Goal: Task Accomplishment & Management: Complete application form

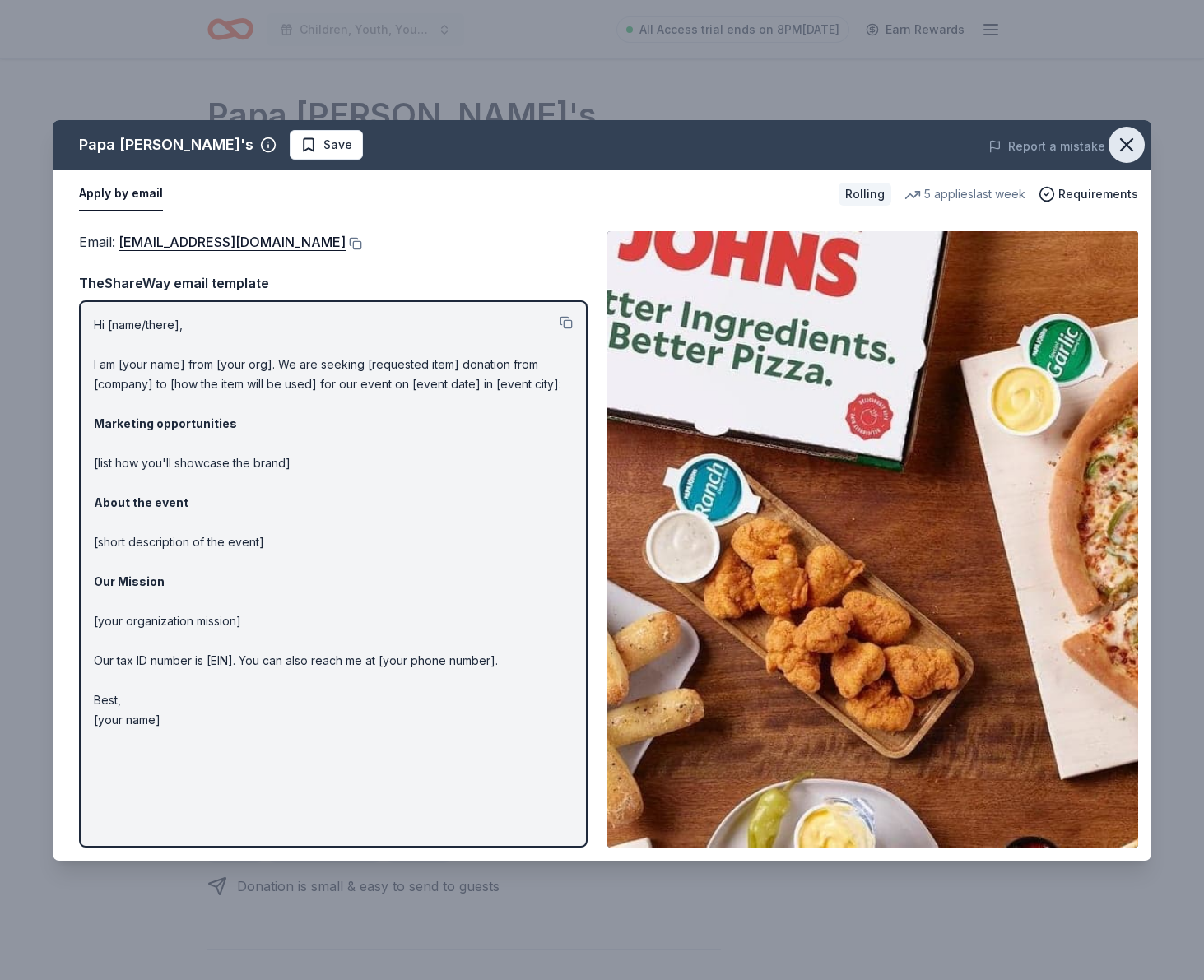
click at [1125, 143] on icon "button" at bounding box center [1127, 145] width 12 height 12
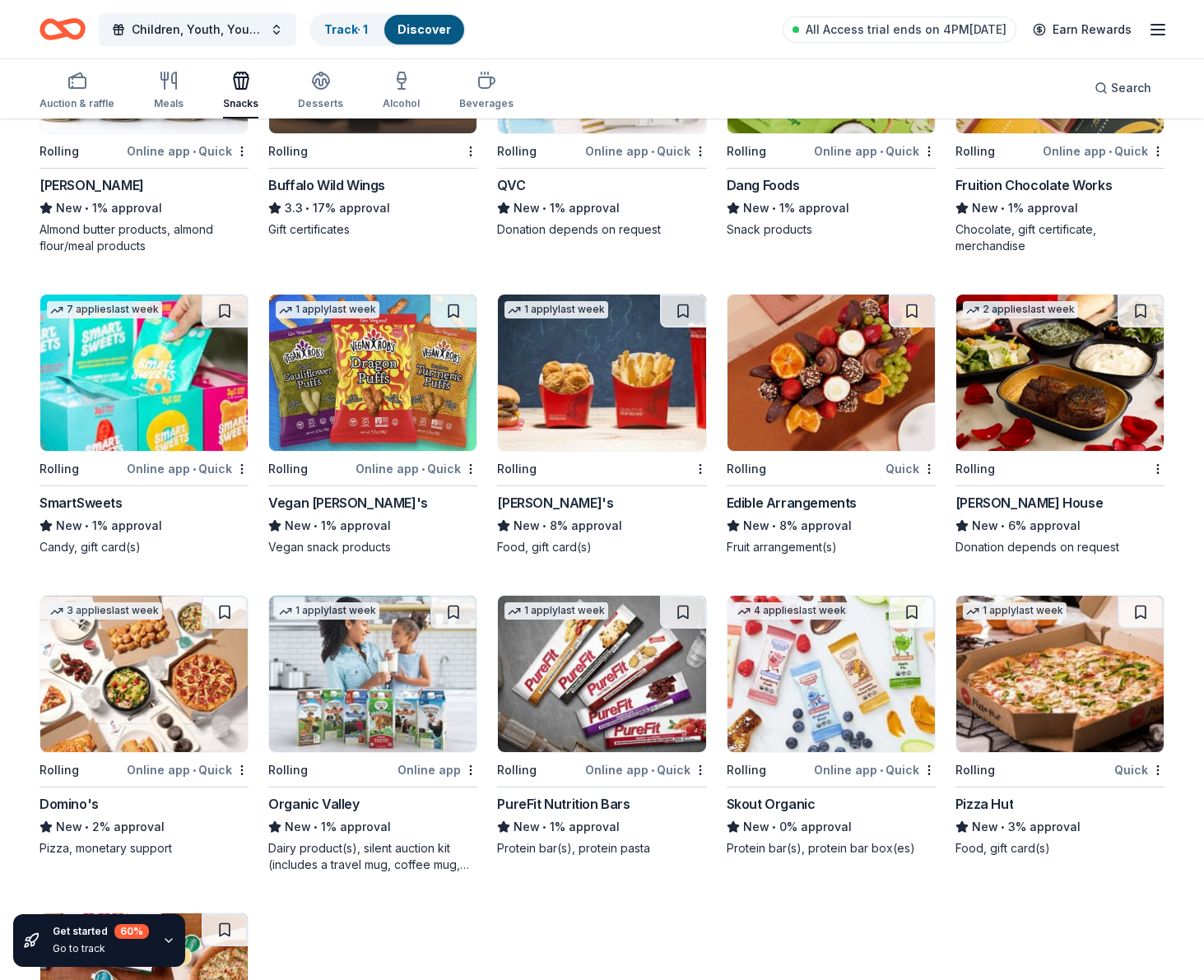
scroll to position [1885, 0]
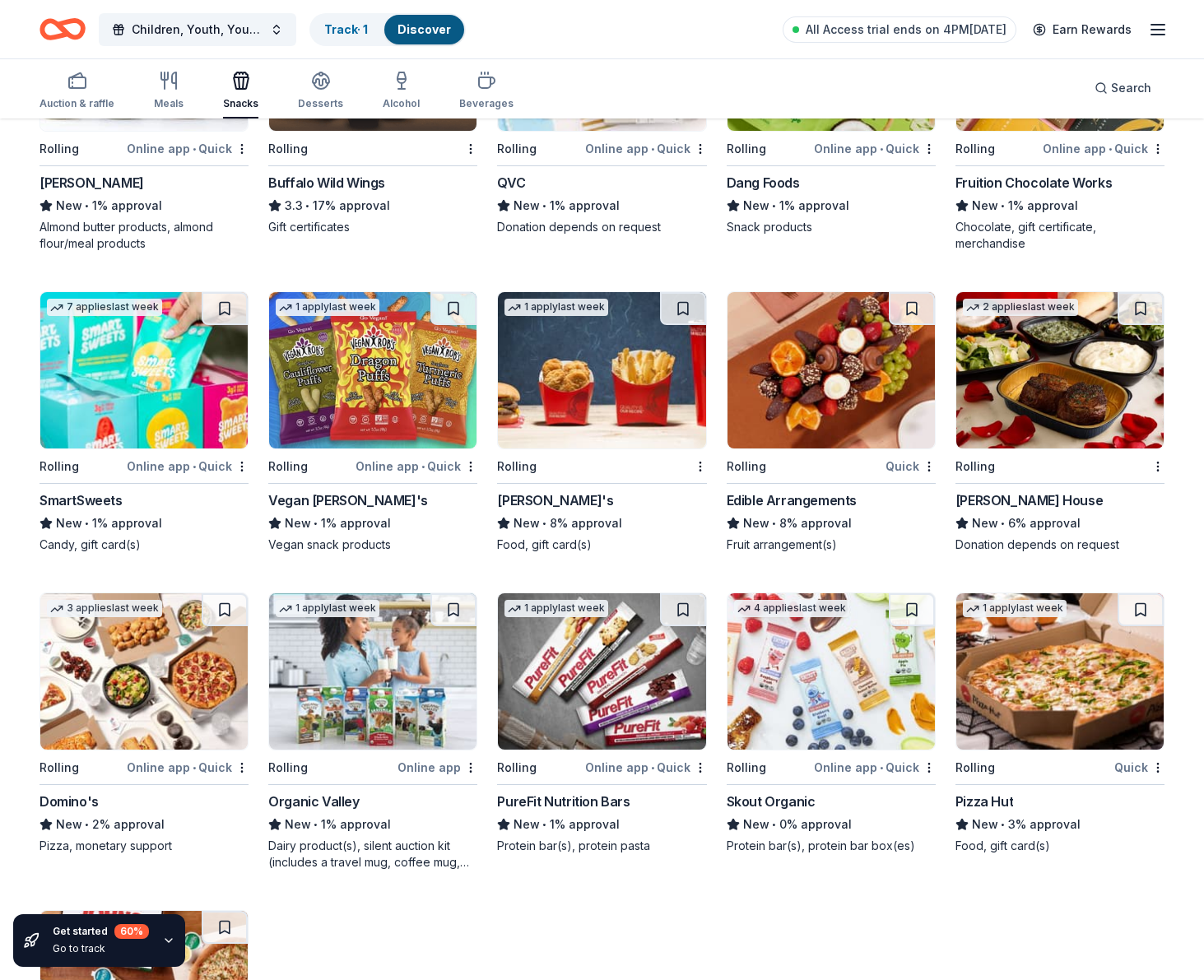
click at [1027, 355] on img at bounding box center [1060, 370] width 208 height 156
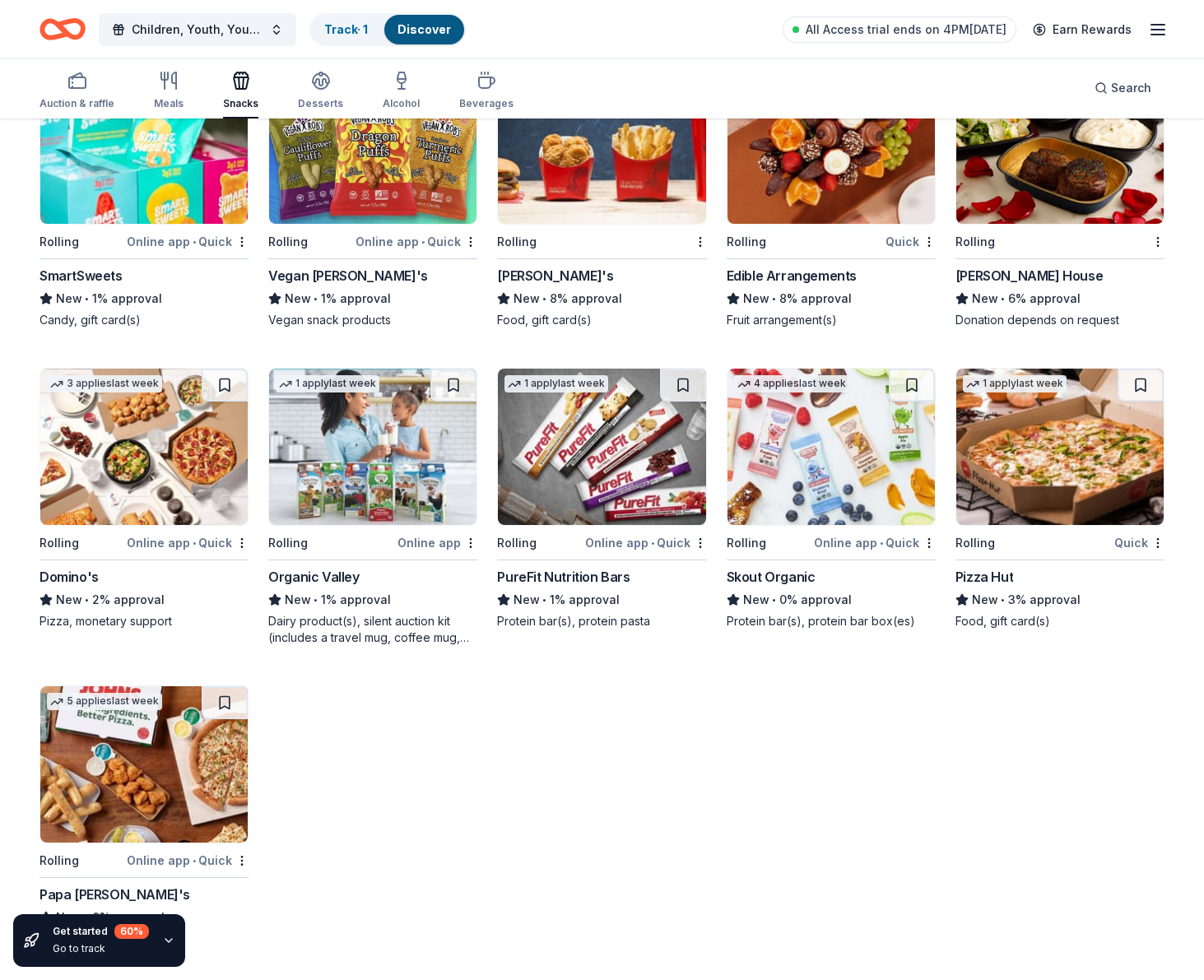
scroll to position [2101, 0]
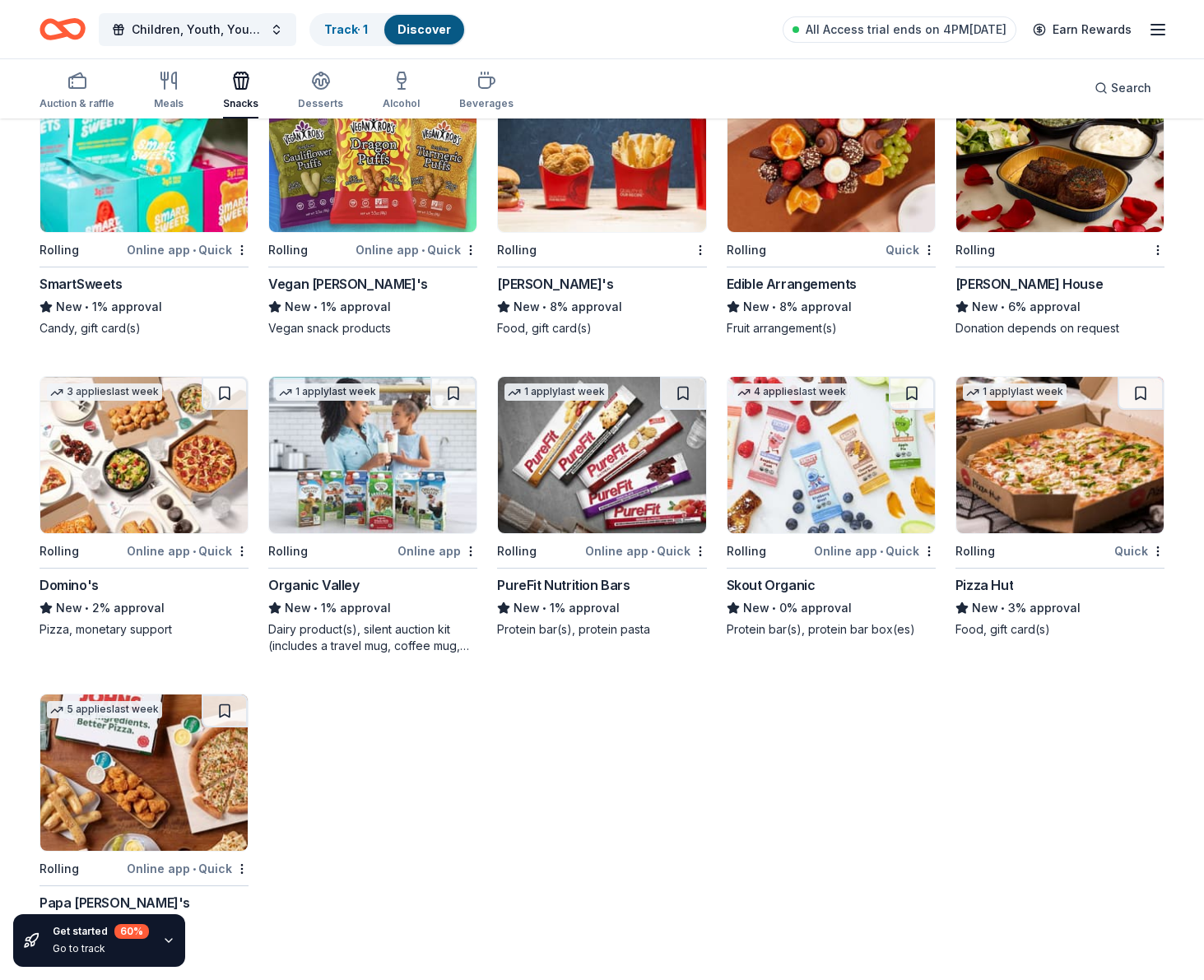
click at [1054, 458] on img at bounding box center [1060, 455] width 208 height 156
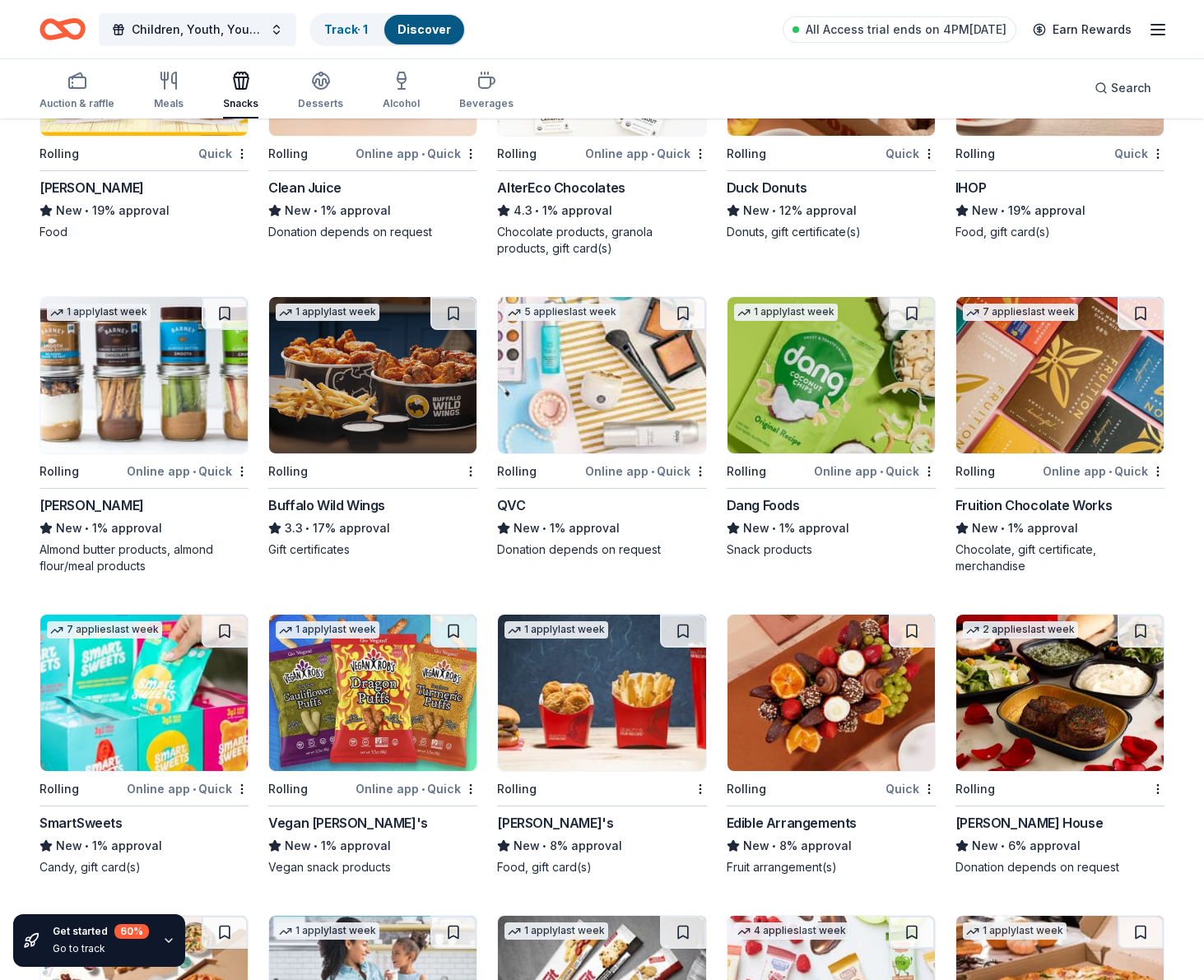
scroll to position [1572, 0]
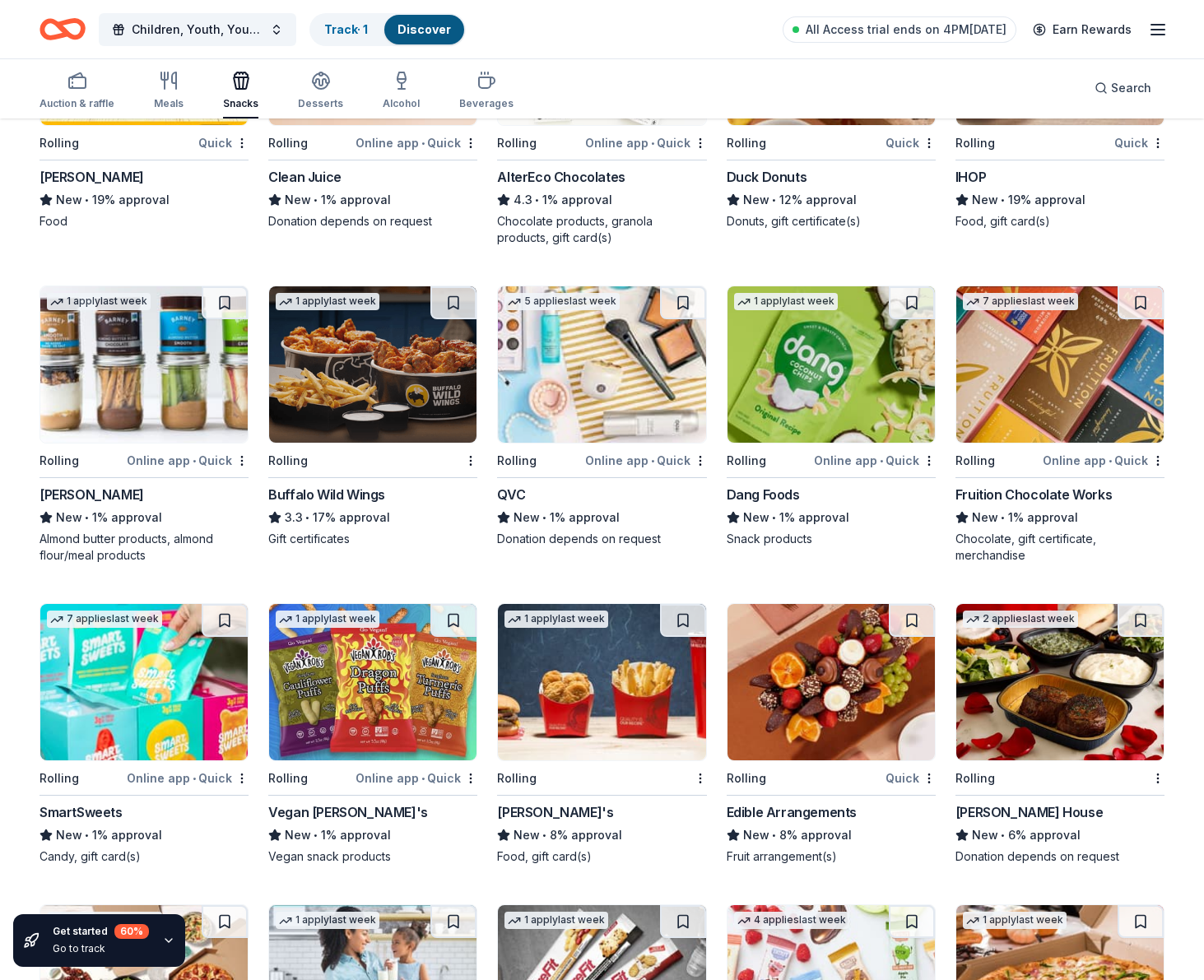
click at [620, 635] on img at bounding box center [602, 682] width 208 height 156
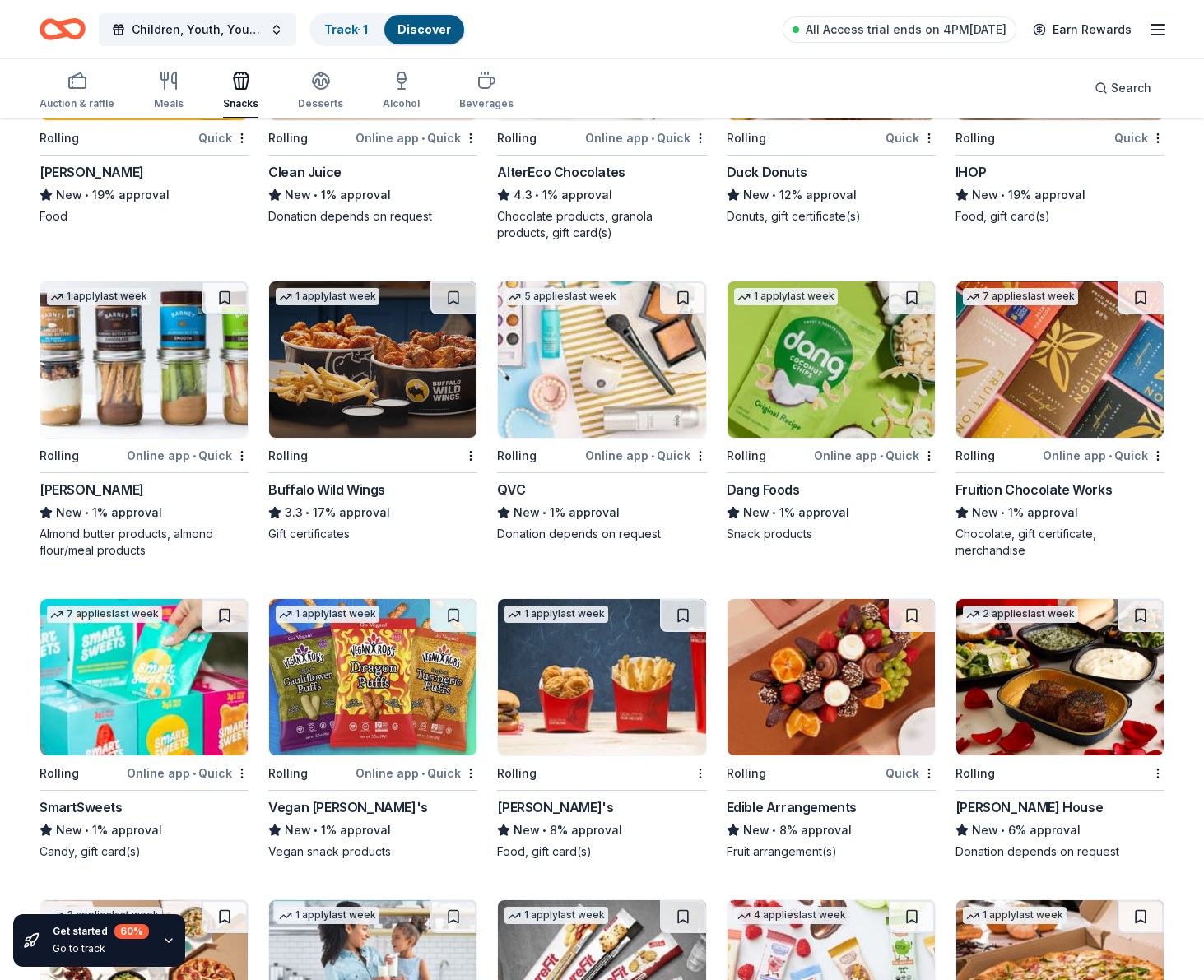
click at [132, 361] on img at bounding box center [144, 359] width 208 height 156
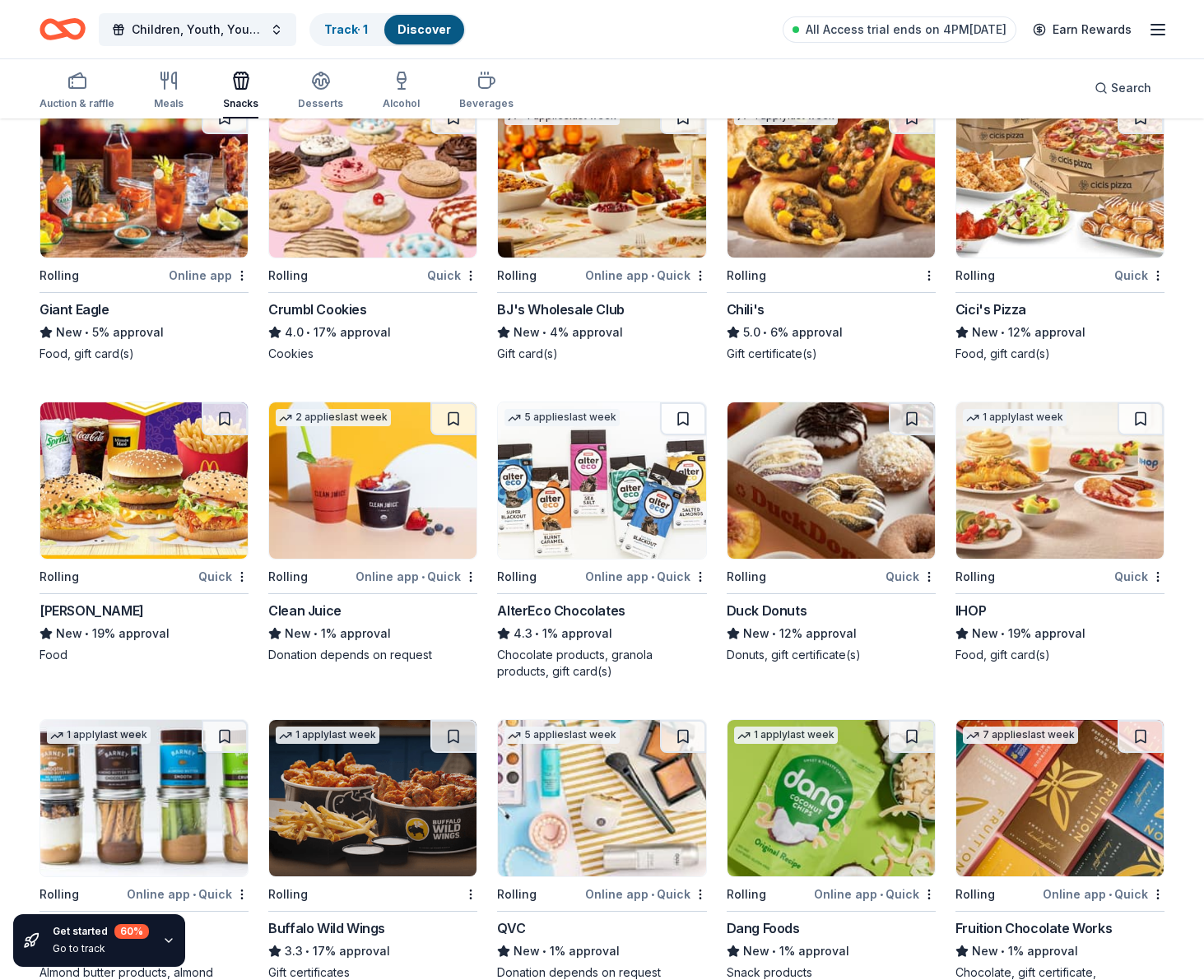
scroll to position [1162, 0]
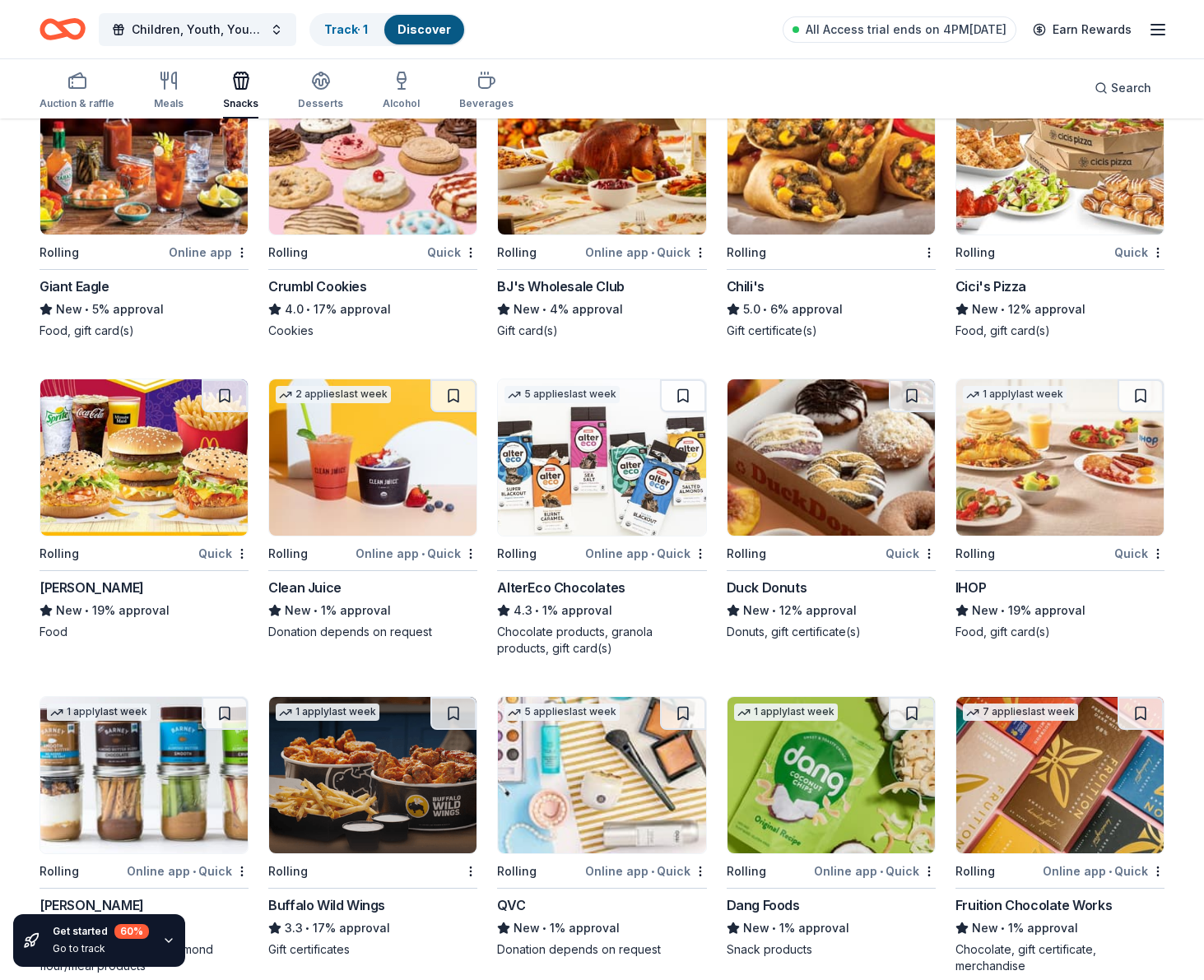
click at [1074, 794] on img at bounding box center [1060, 775] width 208 height 156
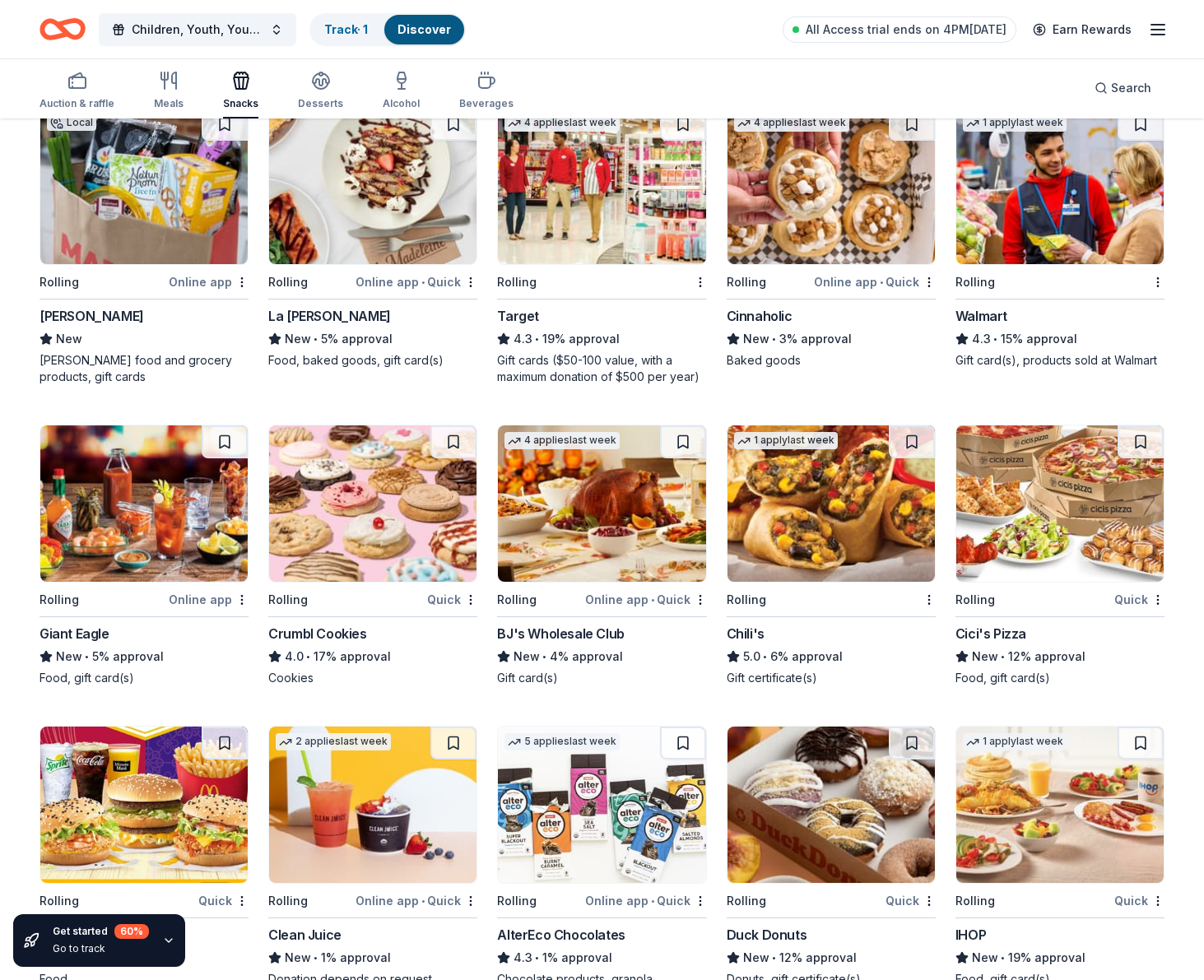
scroll to position [811, 0]
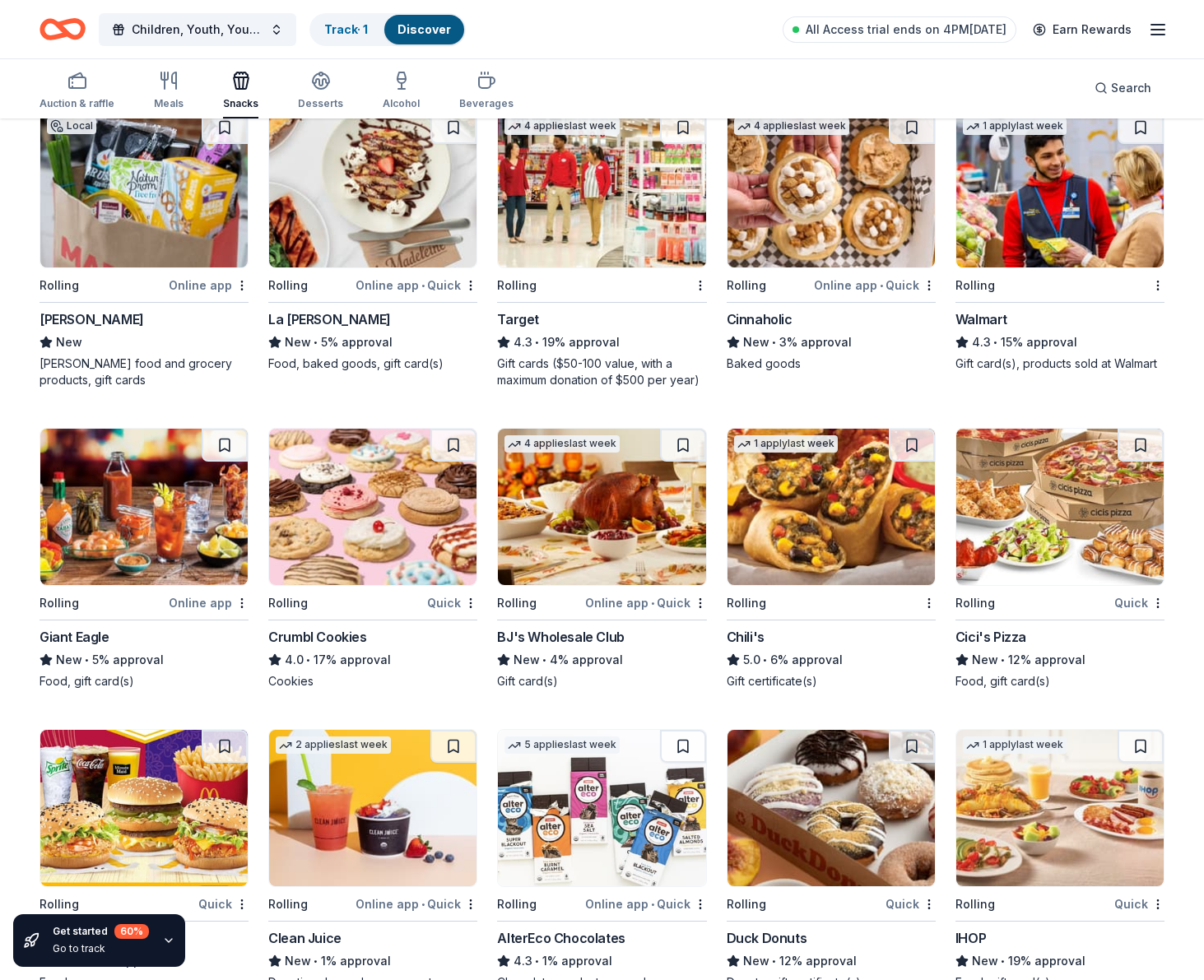
click at [538, 232] on img at bounding box center [602, 189] width 208 height 156
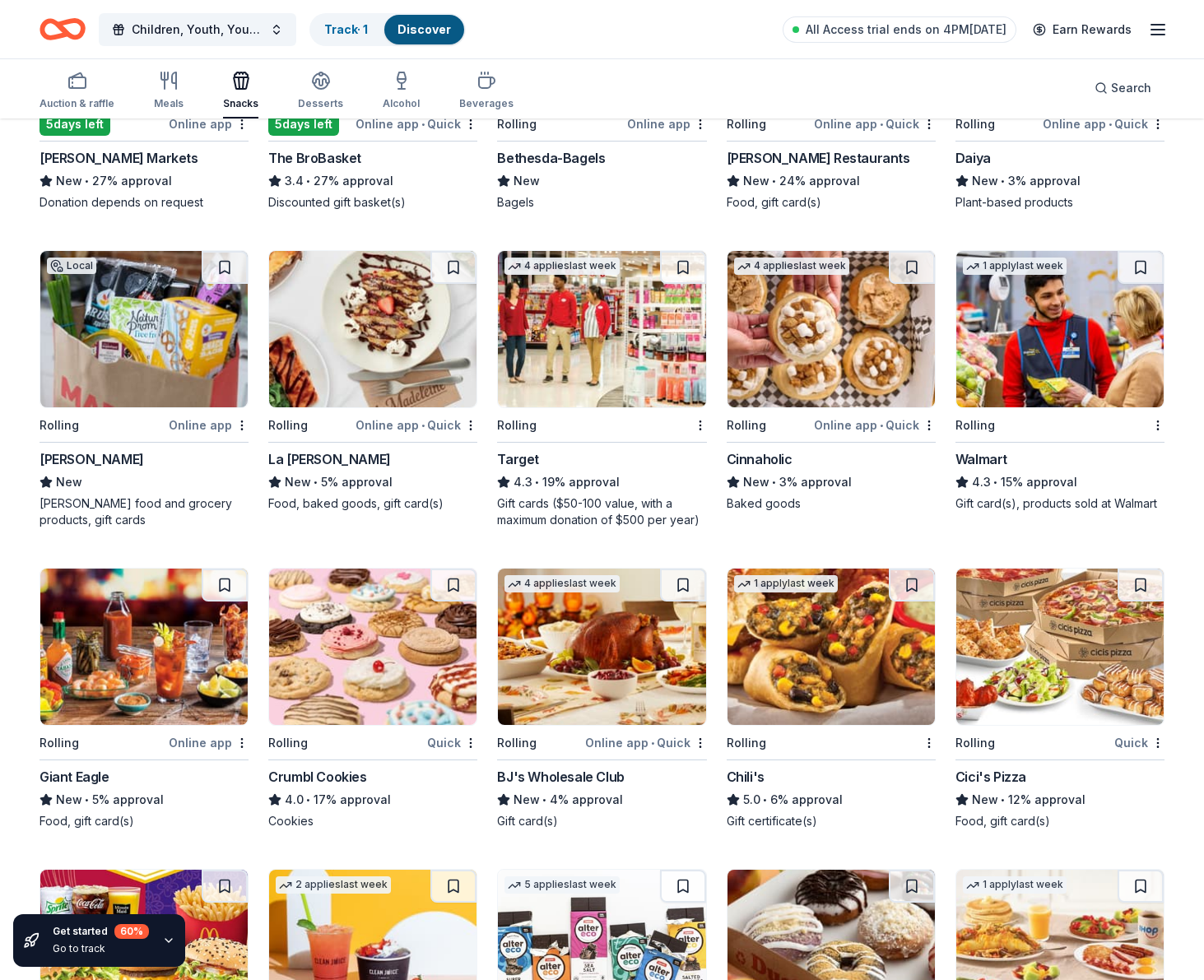
scroll to position [682, 0]
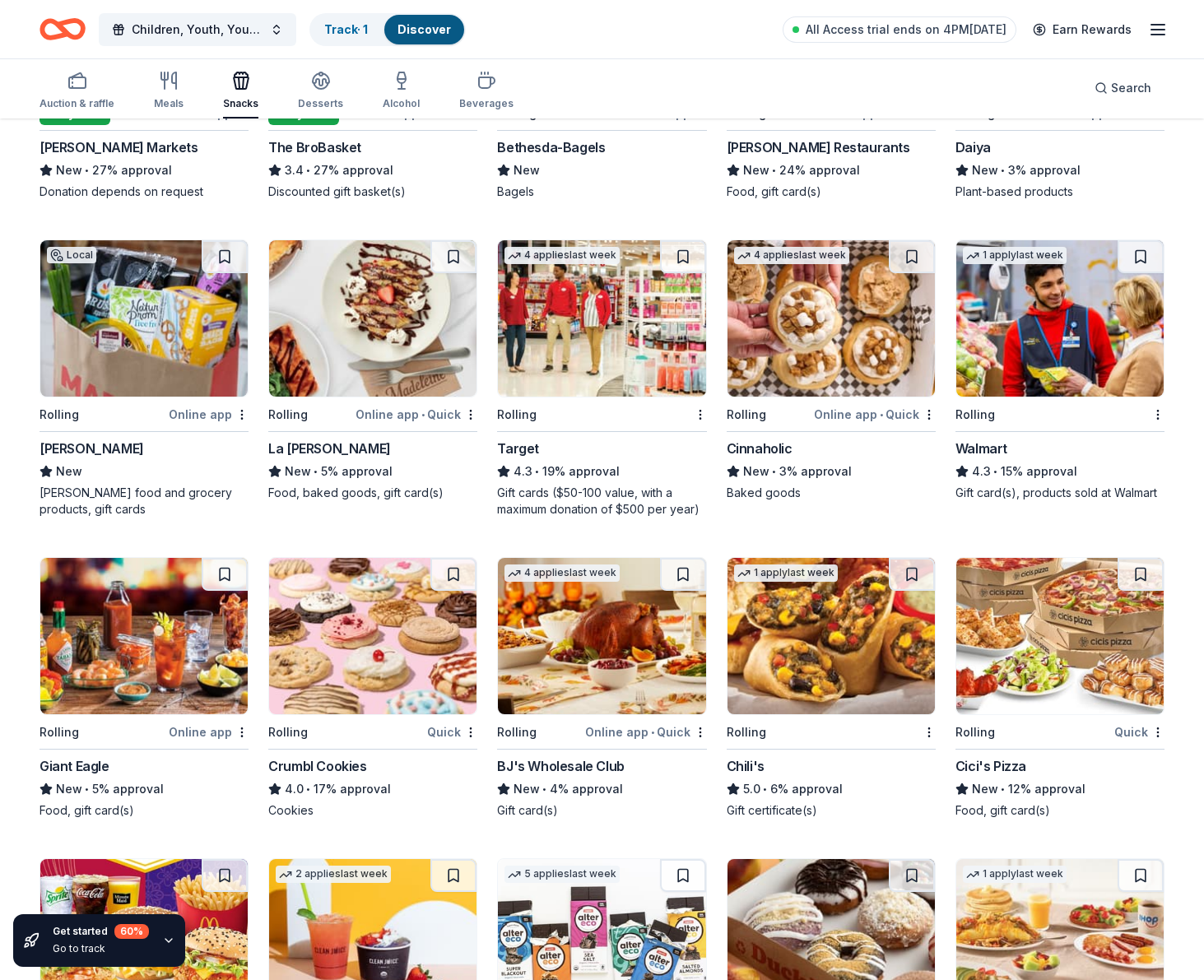
click at [393, 602] on img at bounding box center [373, 636] width 208 height 156
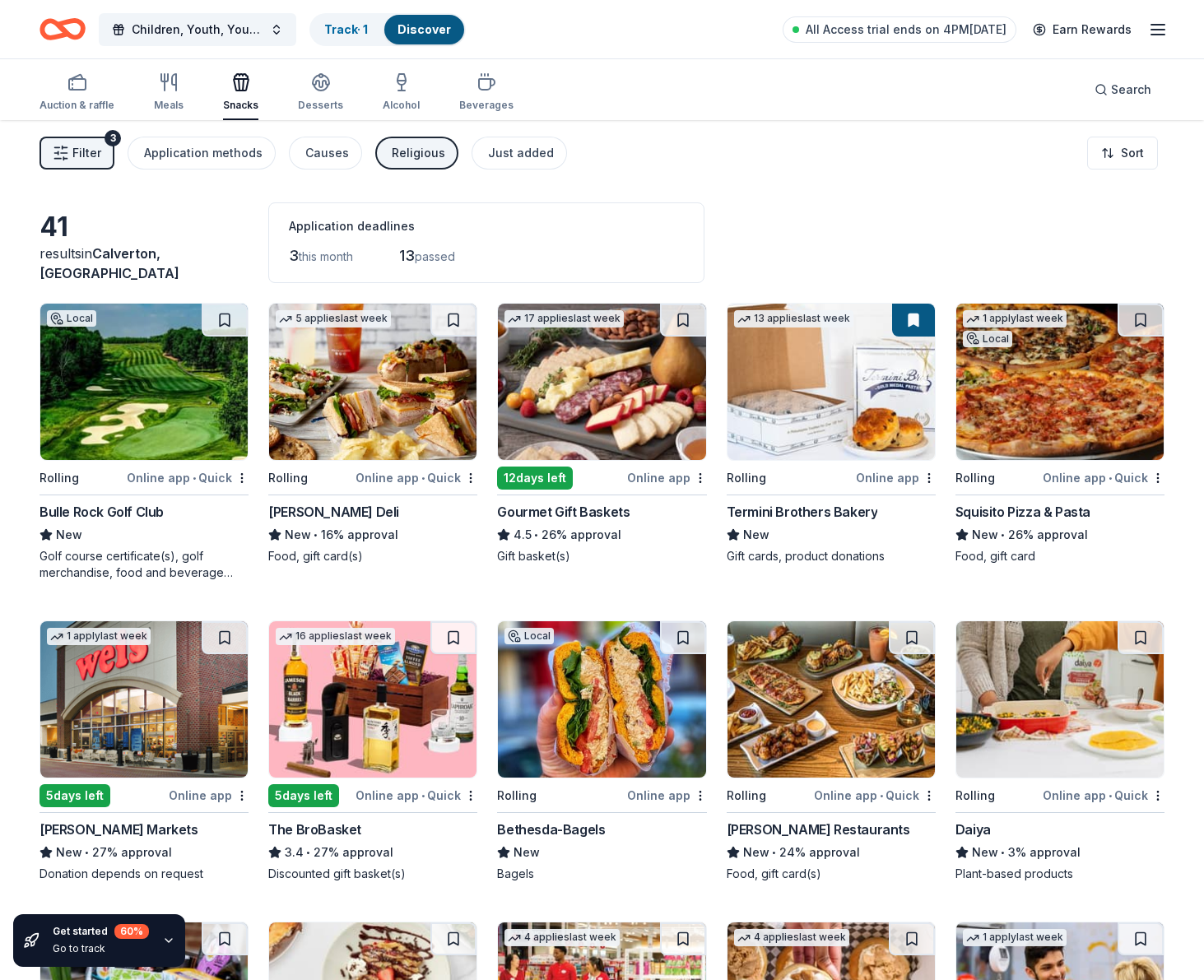
scroll to position [0, 0]
click at [165, 93] on div "Meals" at bounding box center [169, 92] width 29 height 40
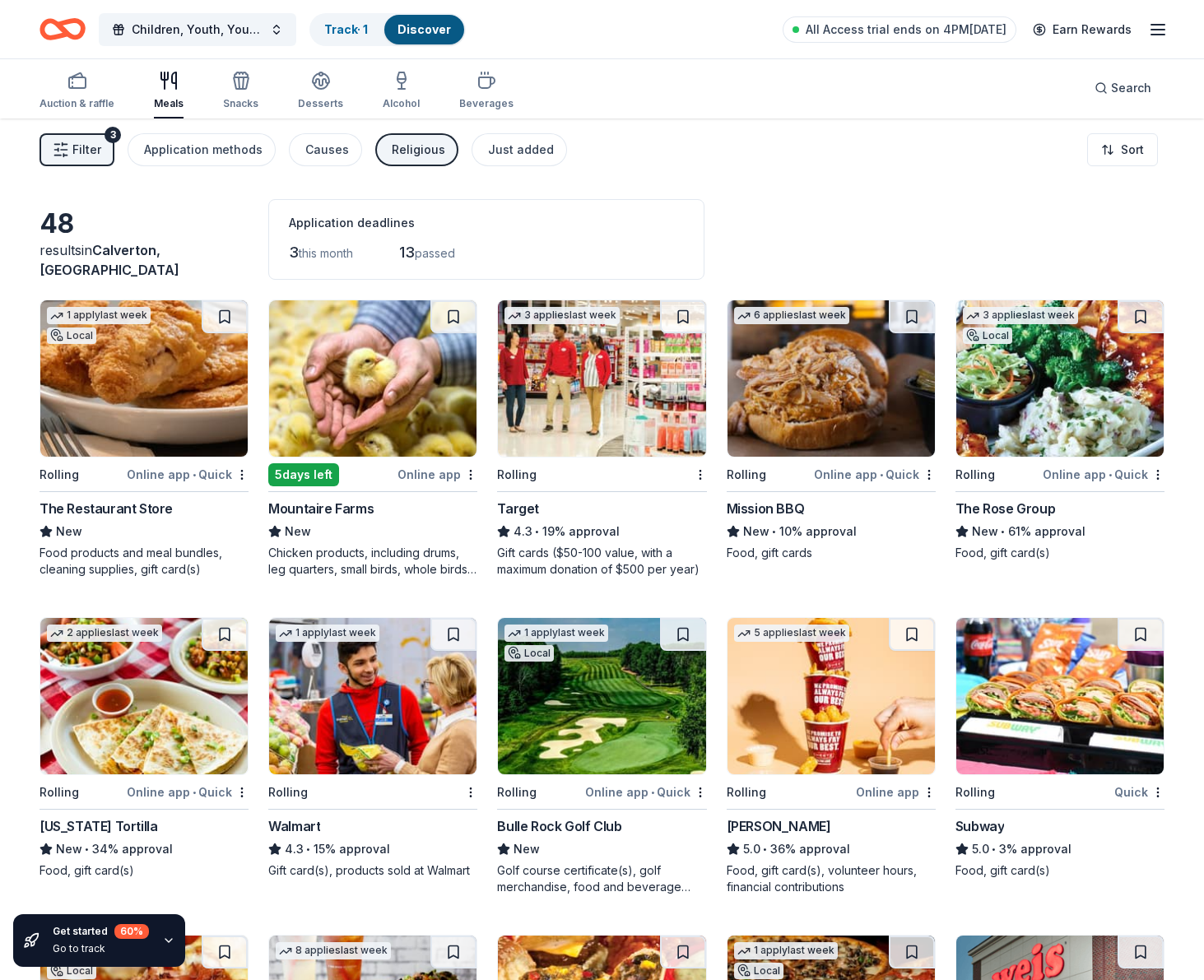
scroll to position [1, 0]
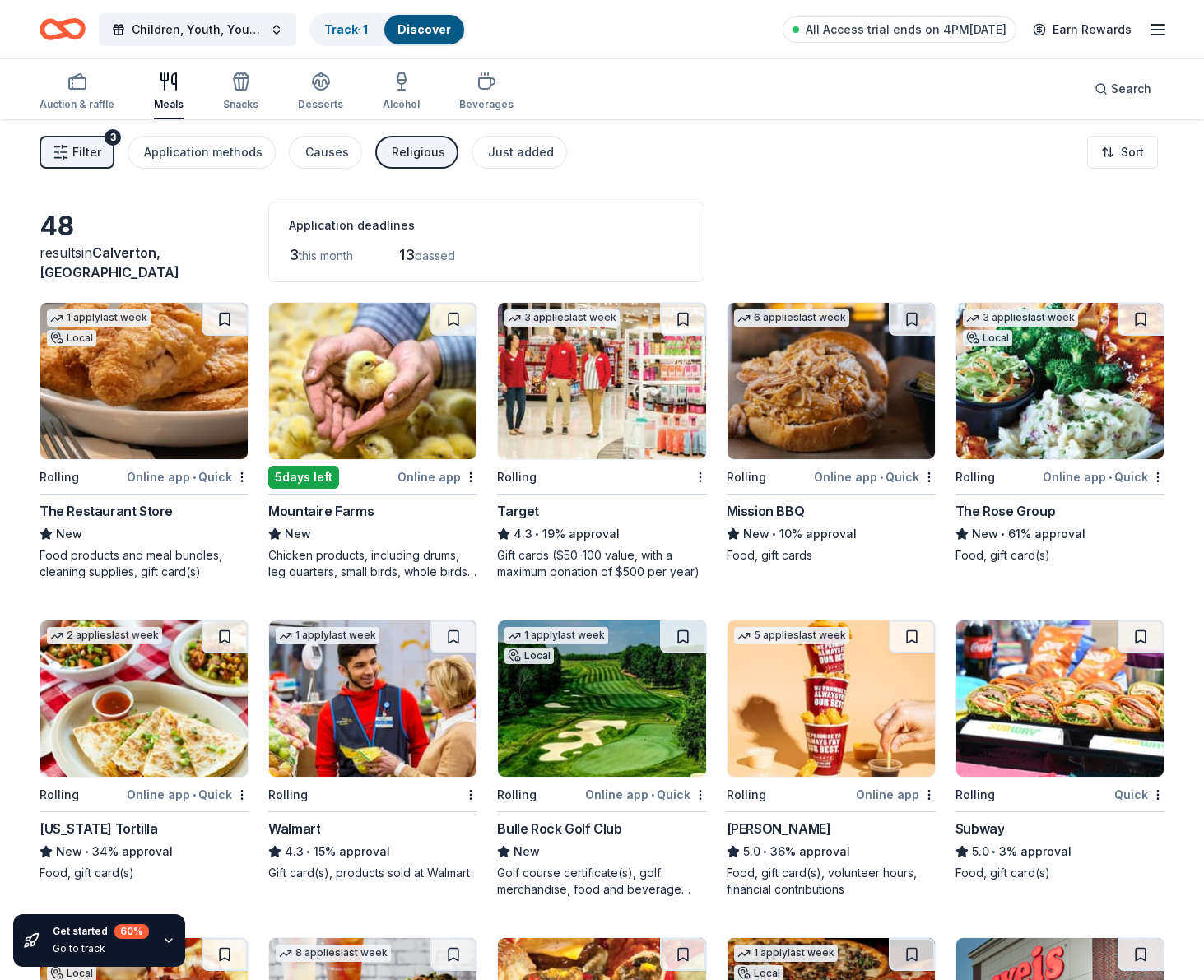
click at [806, 375] on img at bounding box center [831, 380] width 208 height 156
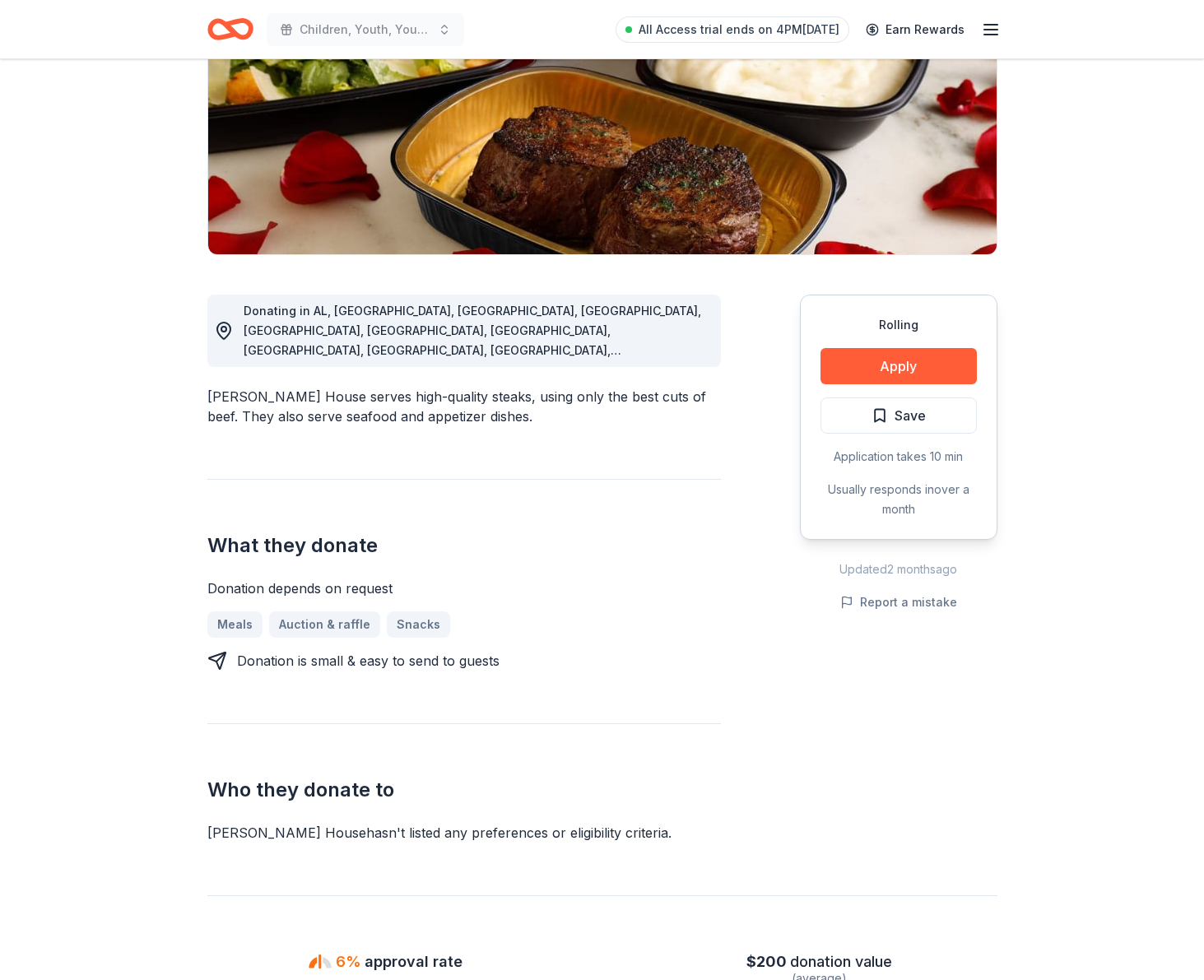
scroll to position [234, 0]
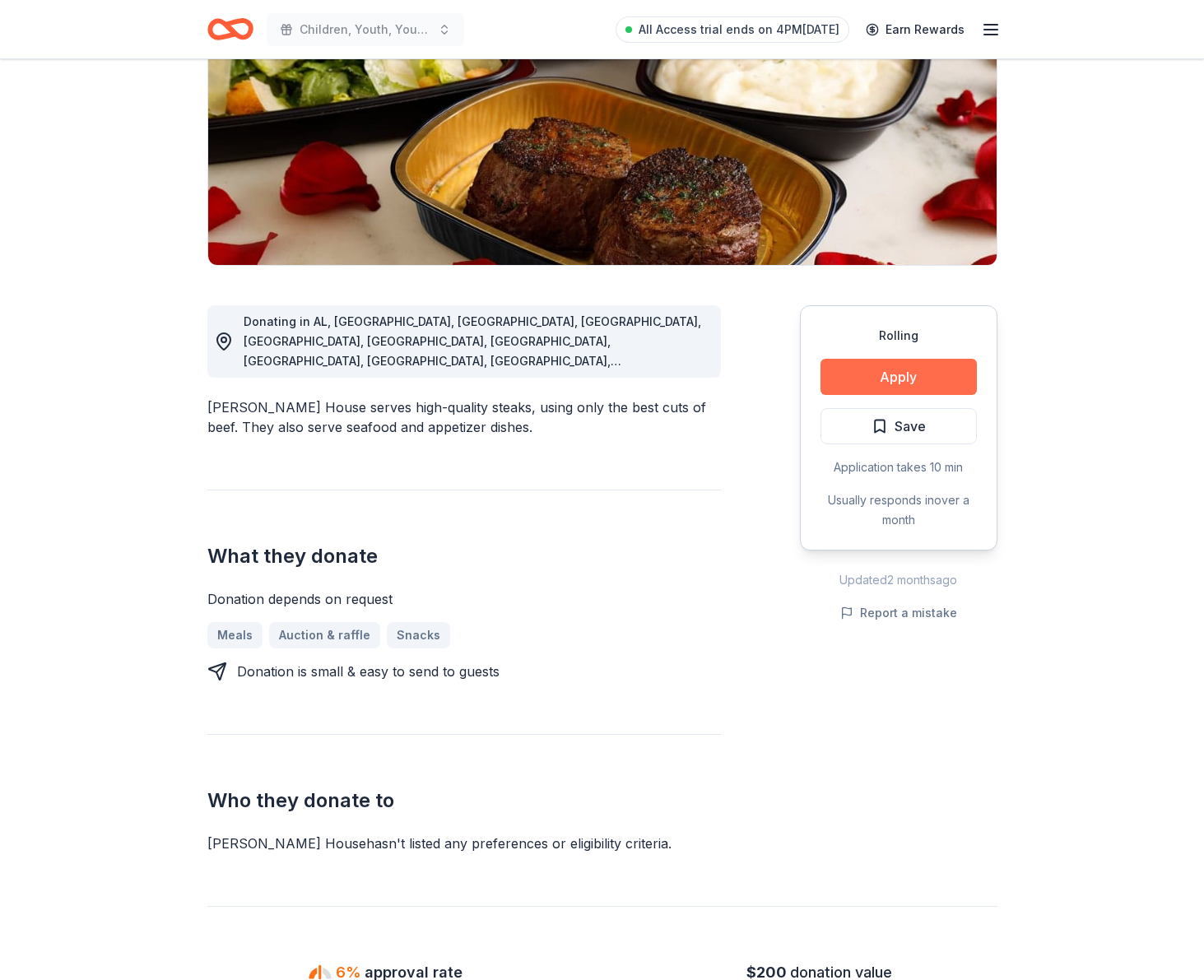
click at [933, 372] on button "Apply" at bounding box center [899, 377] width 156 height 36
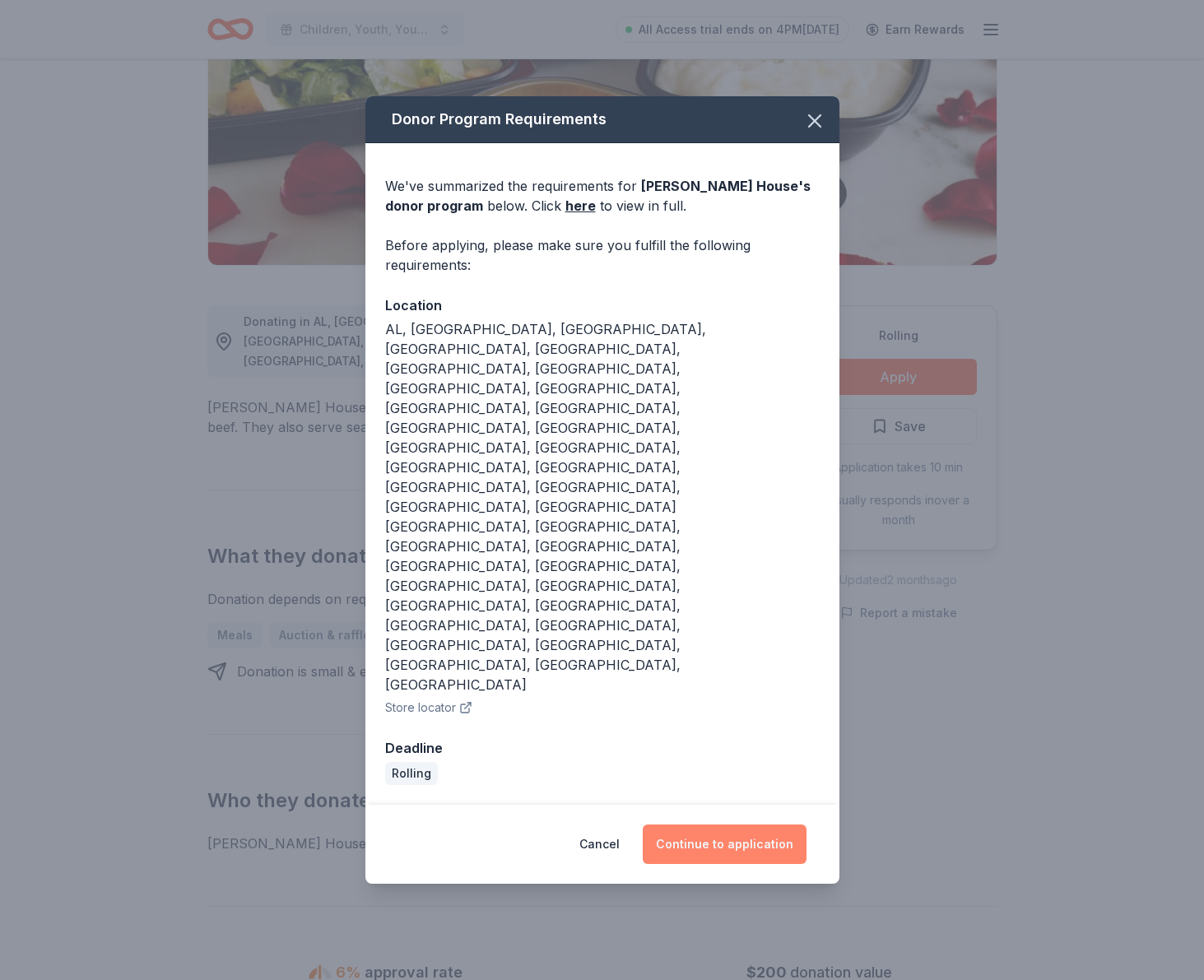
click at [703, 825] on button "Continue to application" at bounding box center [725, 844] width 164 height 40
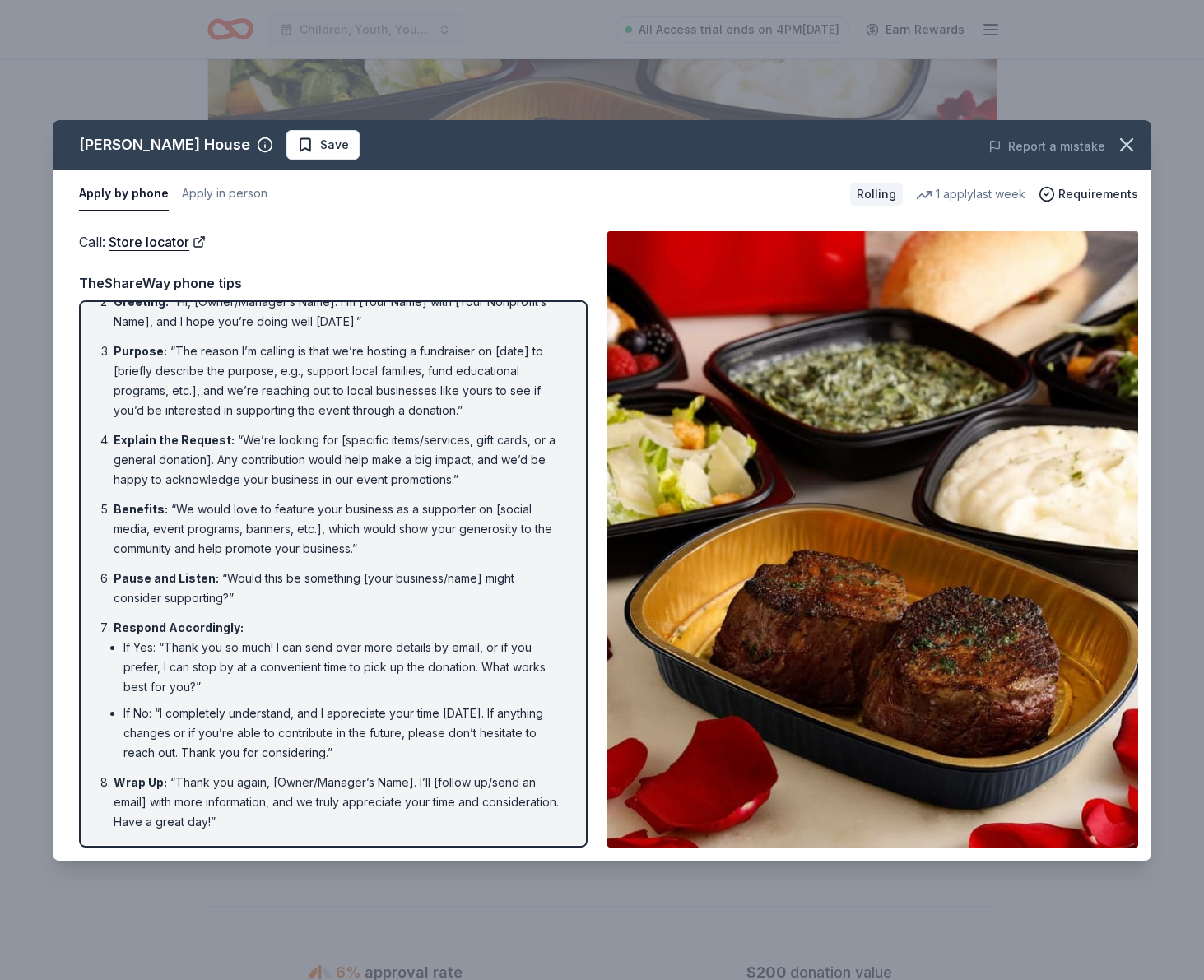
scroll to position [0, 0]
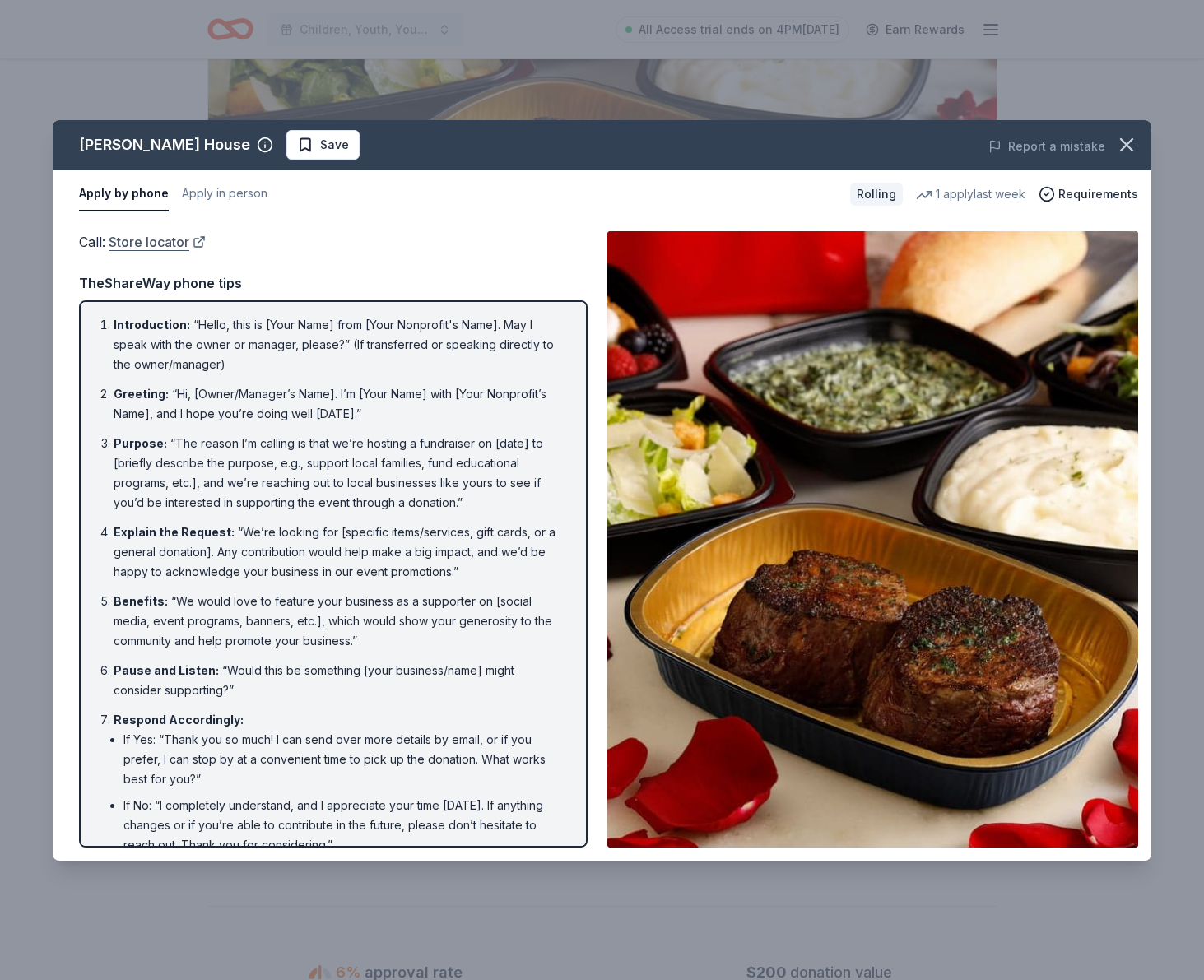
click at [169, 240] on link "Store locator" at bounding box center [156, 242] width 97 height 21
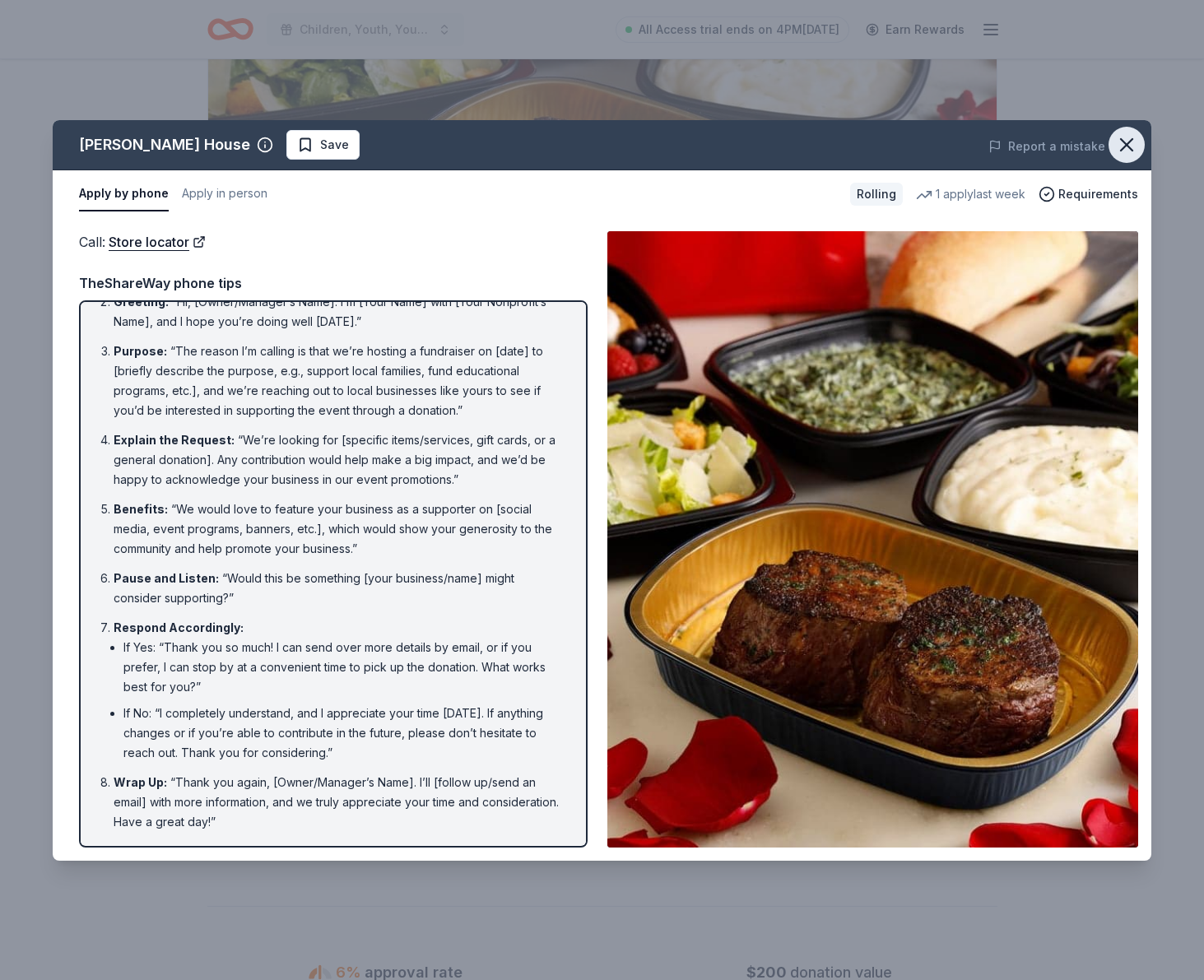
click at [1124, 145] on icon "button" at bounding box center [1127, 145] width 12 height 12
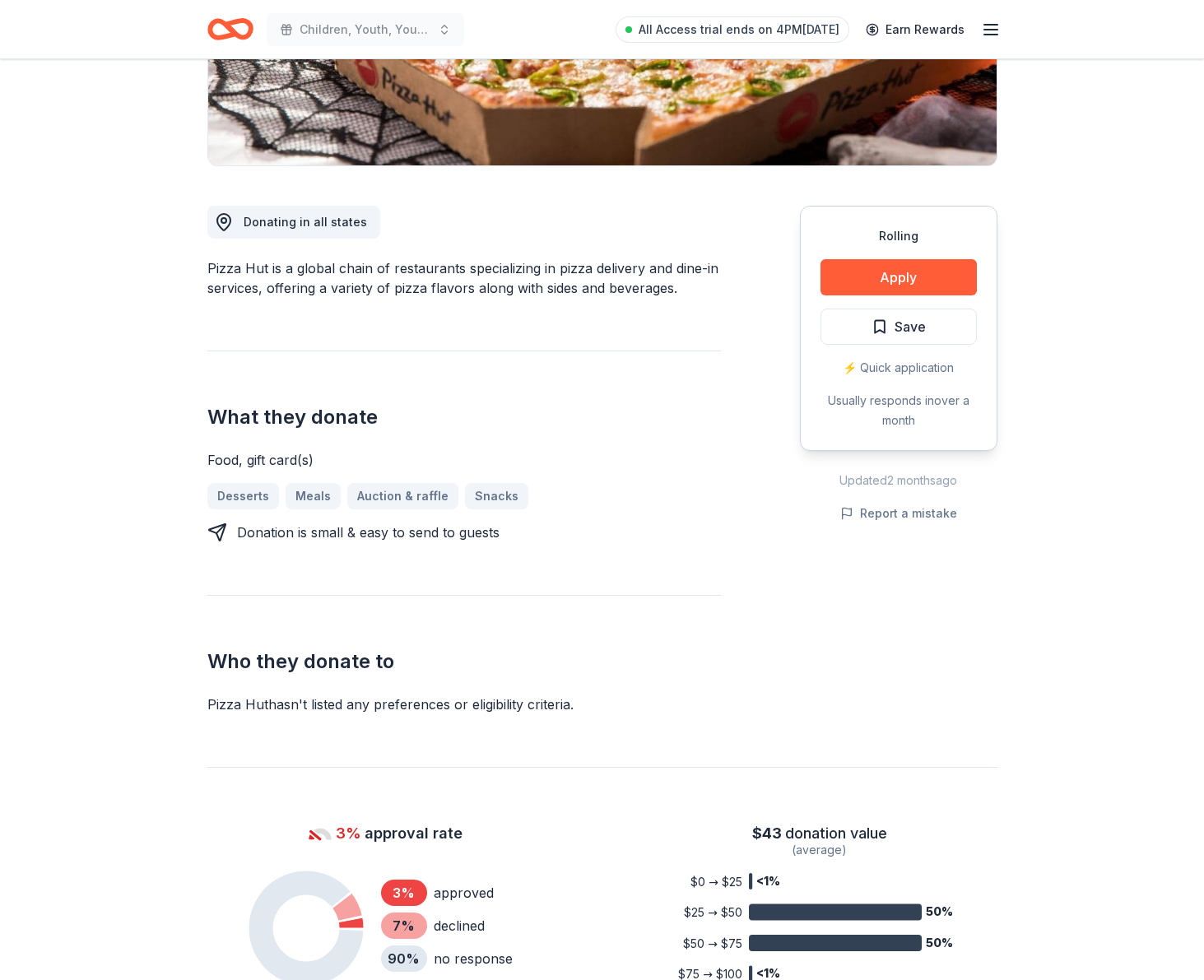
scroll to position [305, 0]
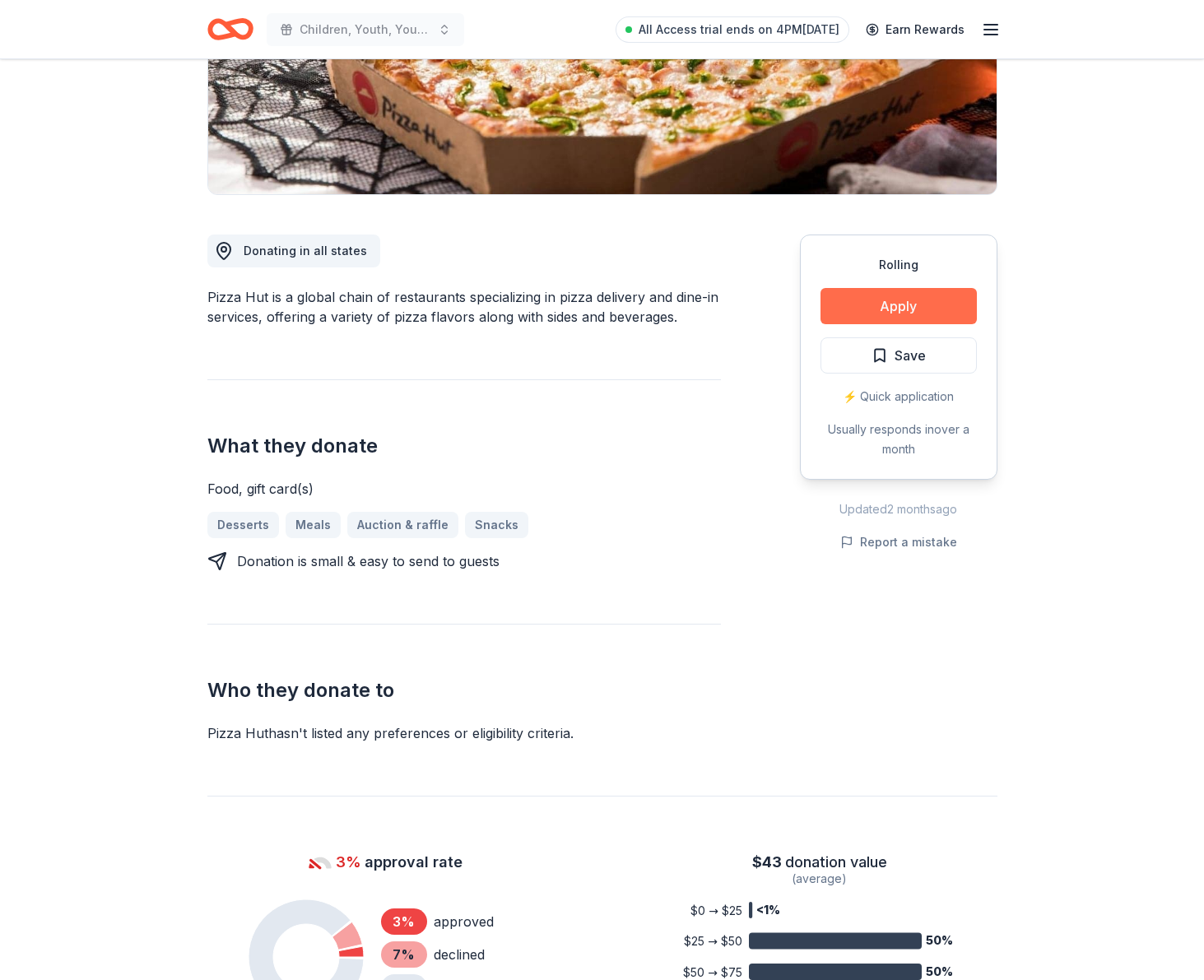
click at [901, 308] on button "Apply" at bounding box center [899, 306] width 156 height 36
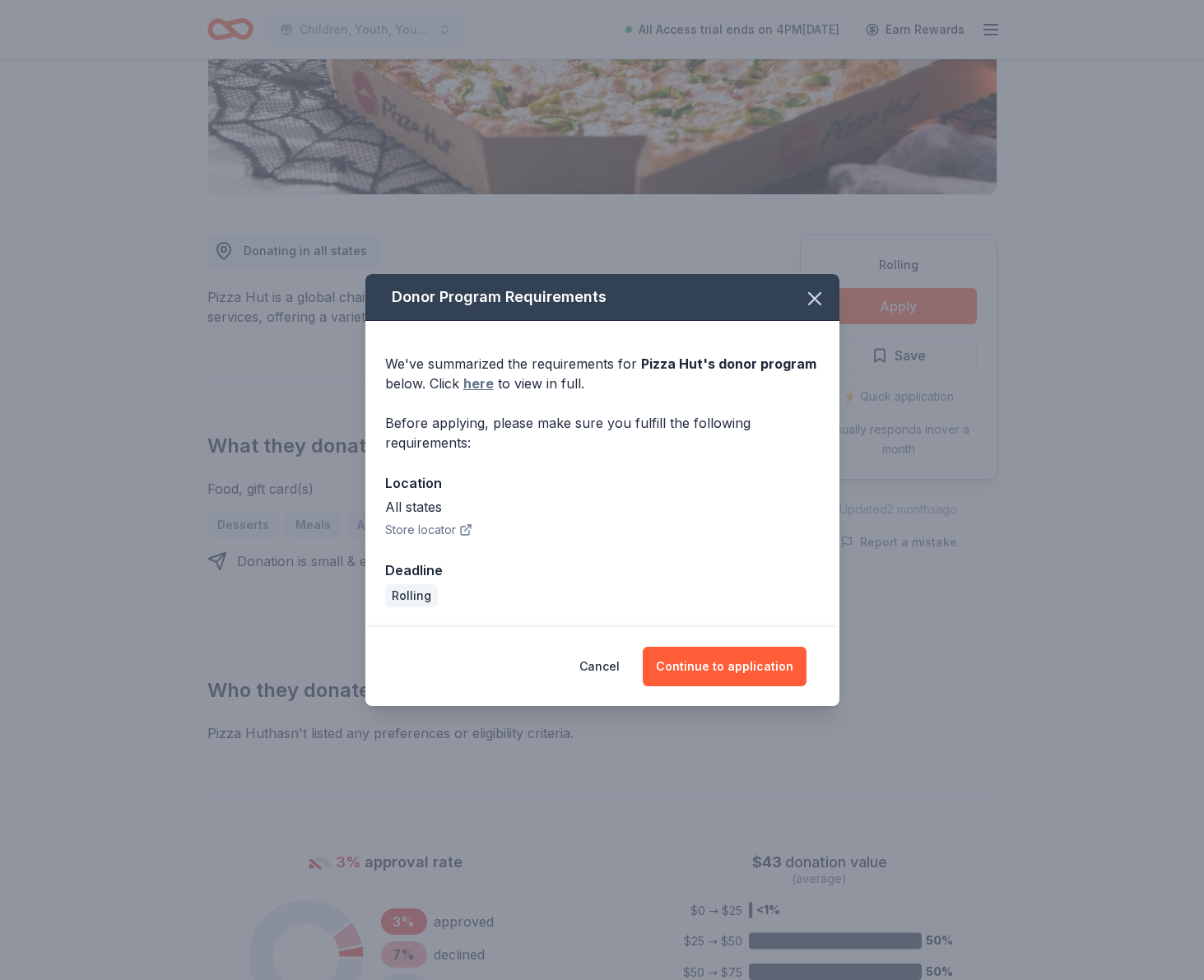
click at [485, 384] on link "here" at bounding box center [478, 383] width 30 height 20
click at [765, 667] on button "Continue to application" at bounding box center [725, 666] width 164 height 40
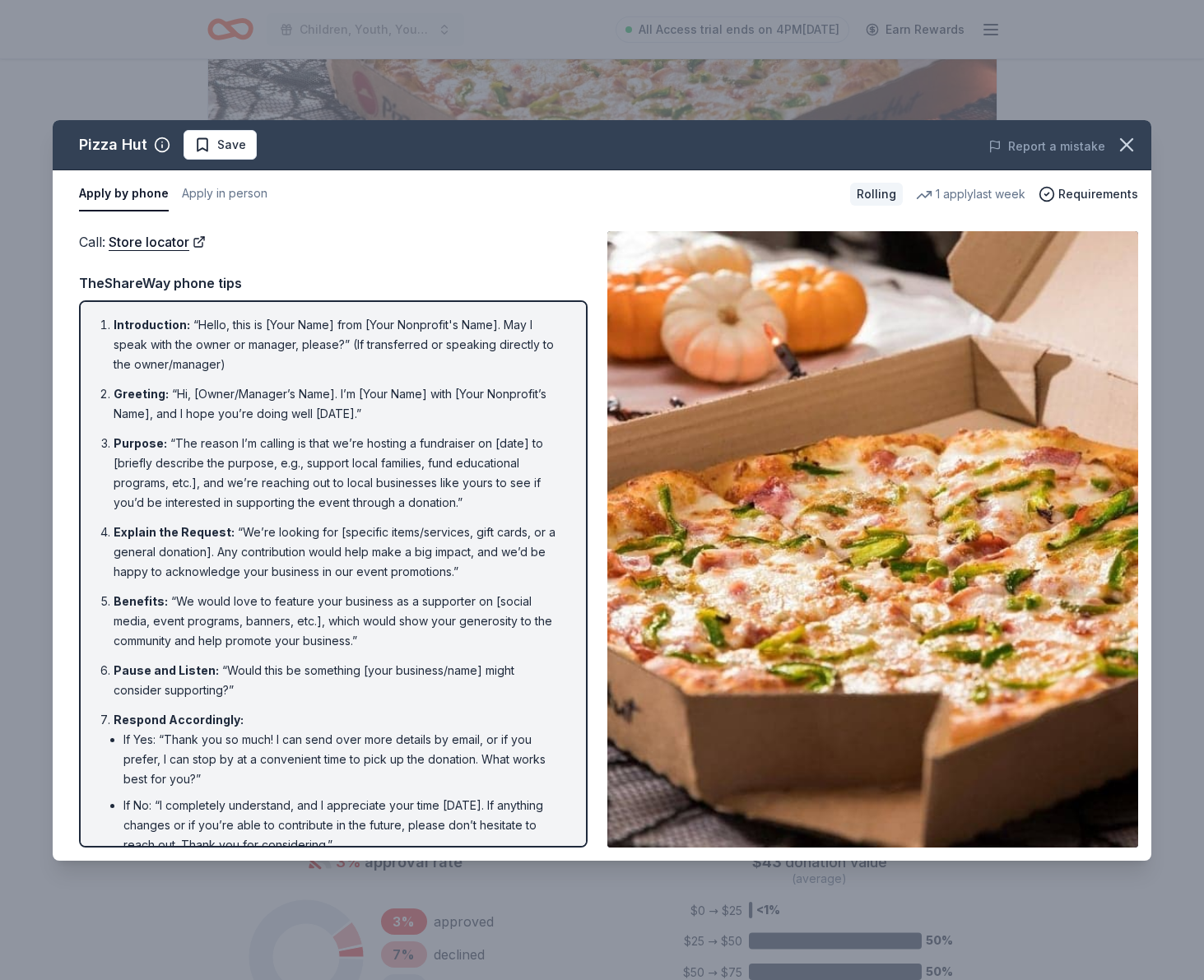
scroll to position [92, 0]
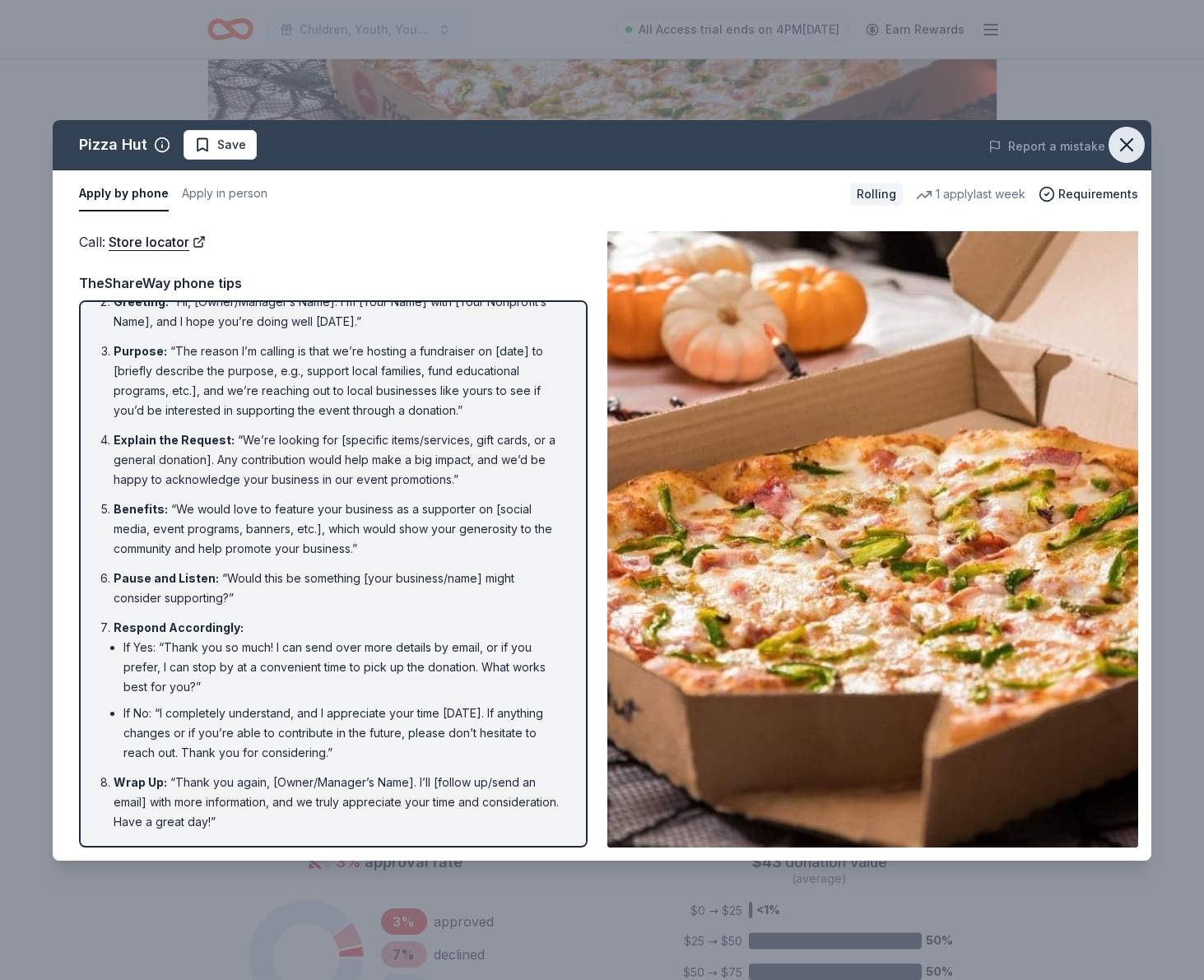
click at [1129, 149] on icon "button" at bounding box center [1127, 145] width 23 height 23
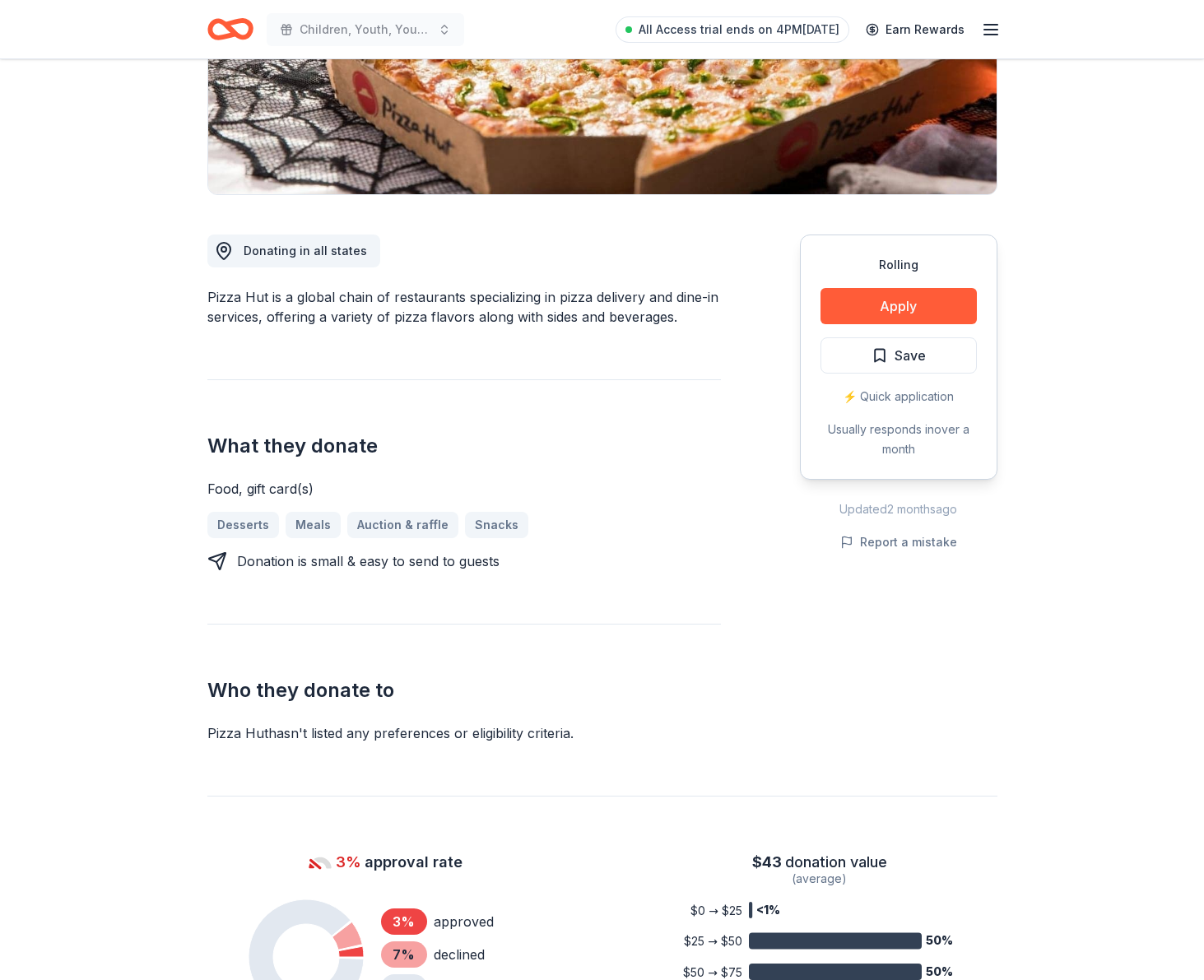
click at [239, 570] on div "Donation is small & easy to send to guests" at bounding box center [368, 561] width 263 height 20
click at [918, 303] on button "Apply" at bounding box center [899, 306] width 156 height 36
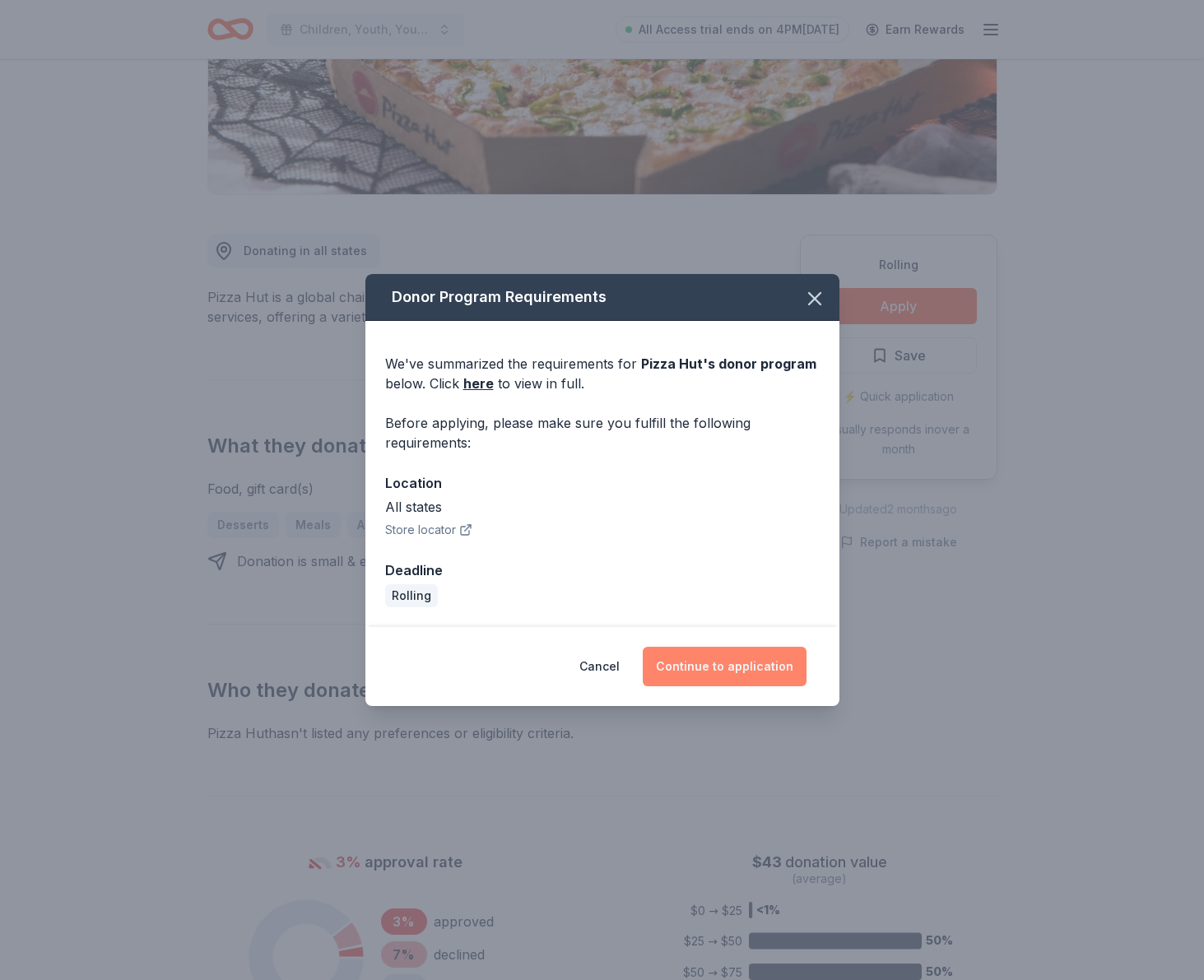
click at [775, 667] on button "Continue to application" at bounding box center [725, 666] width 164 height 40
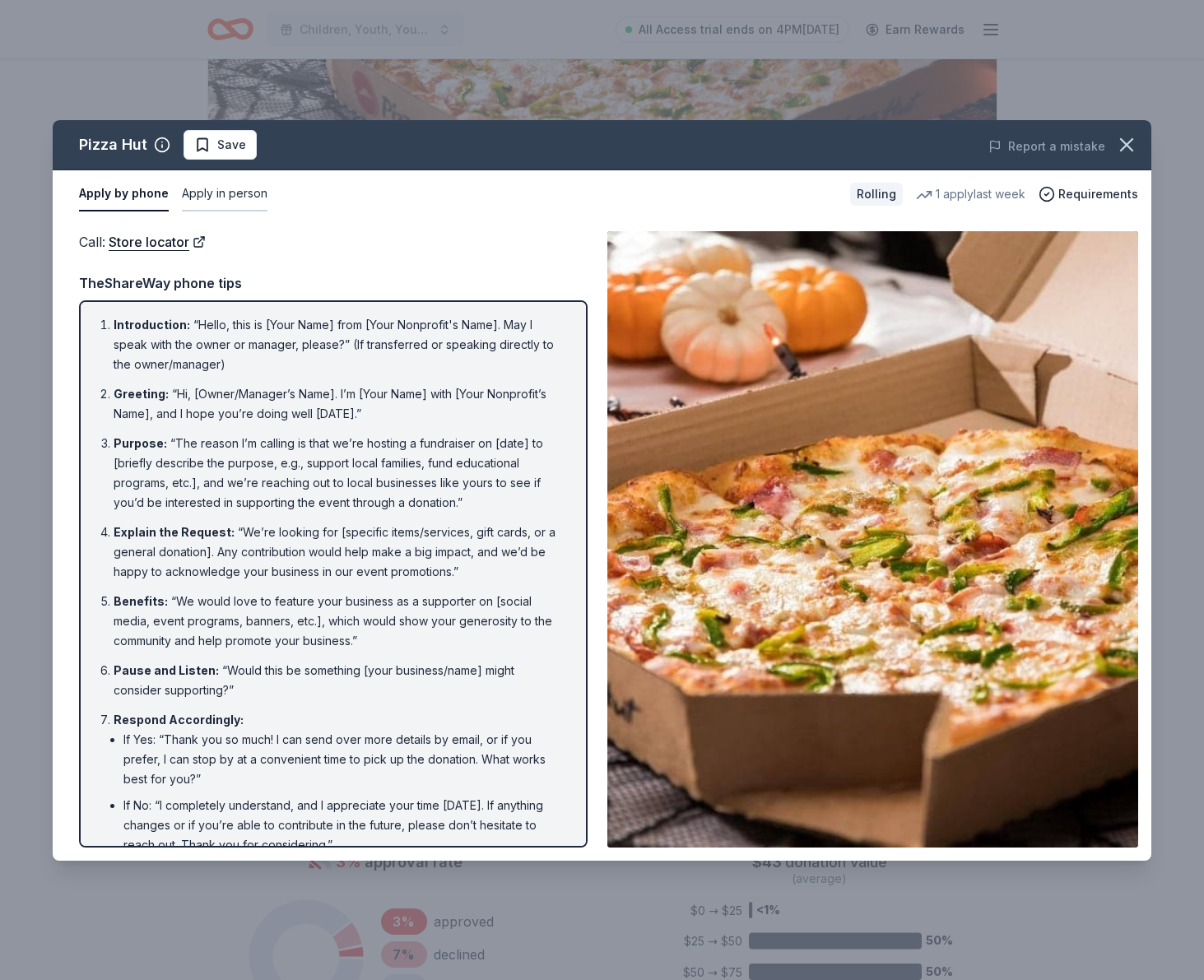
click at [245, 194] on button "Apply in person" at bounding box center [224, 193] width 85 height 35
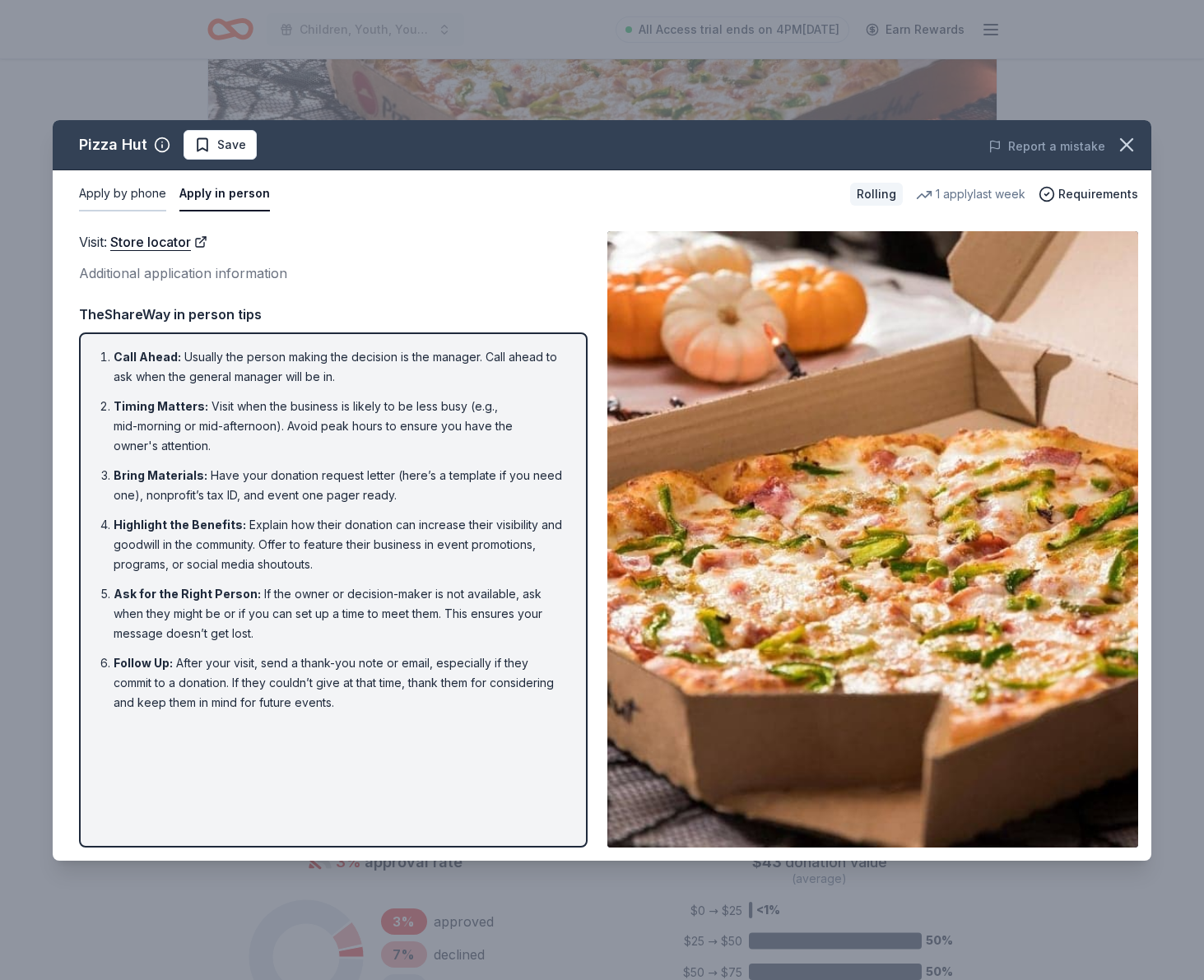
click at [114, 194] on button "Apply by phone" at bounding box center [122, 193] width 87 height 35
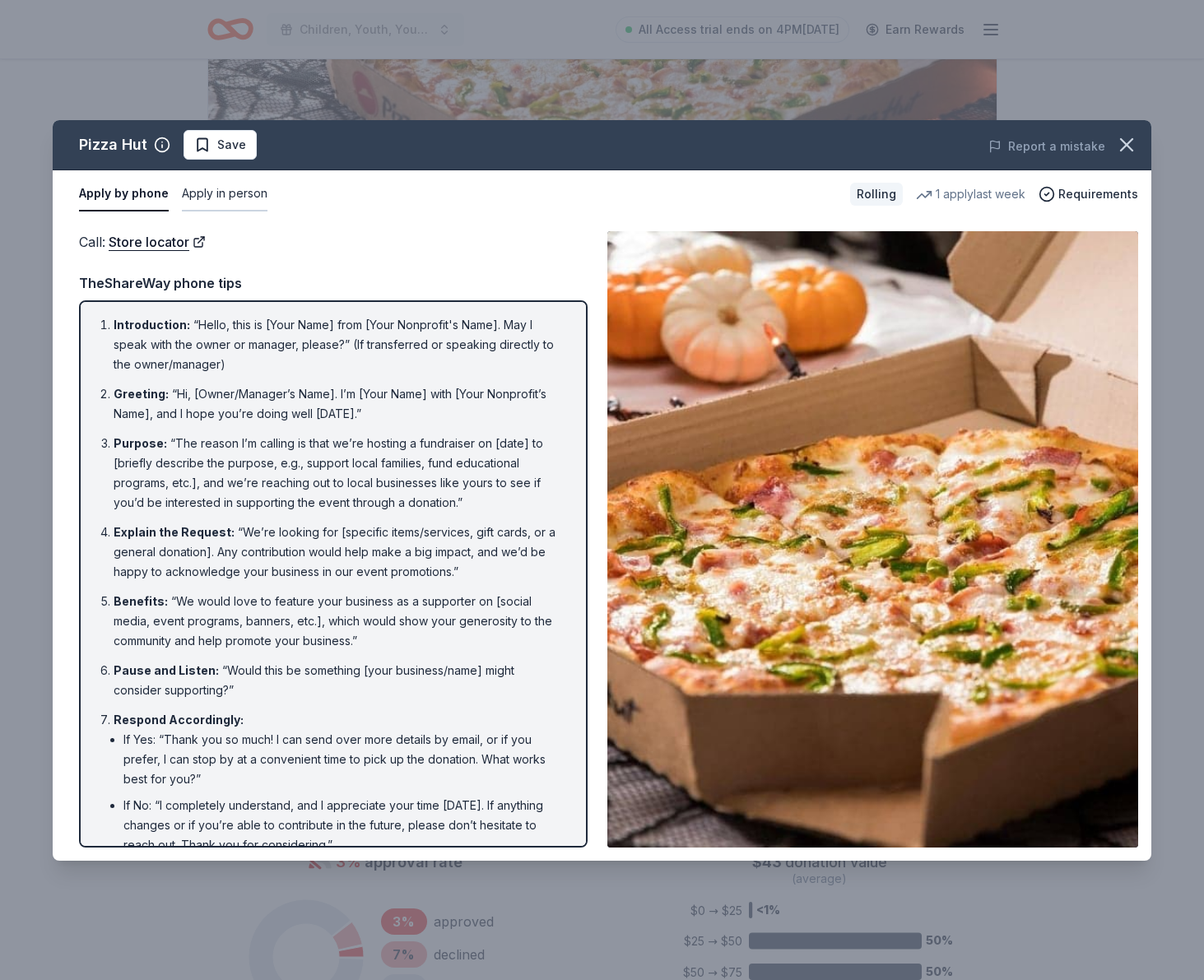
click at [194, 193] on button "Apply in person" at bounding box center [224, 193] width 85 height 35
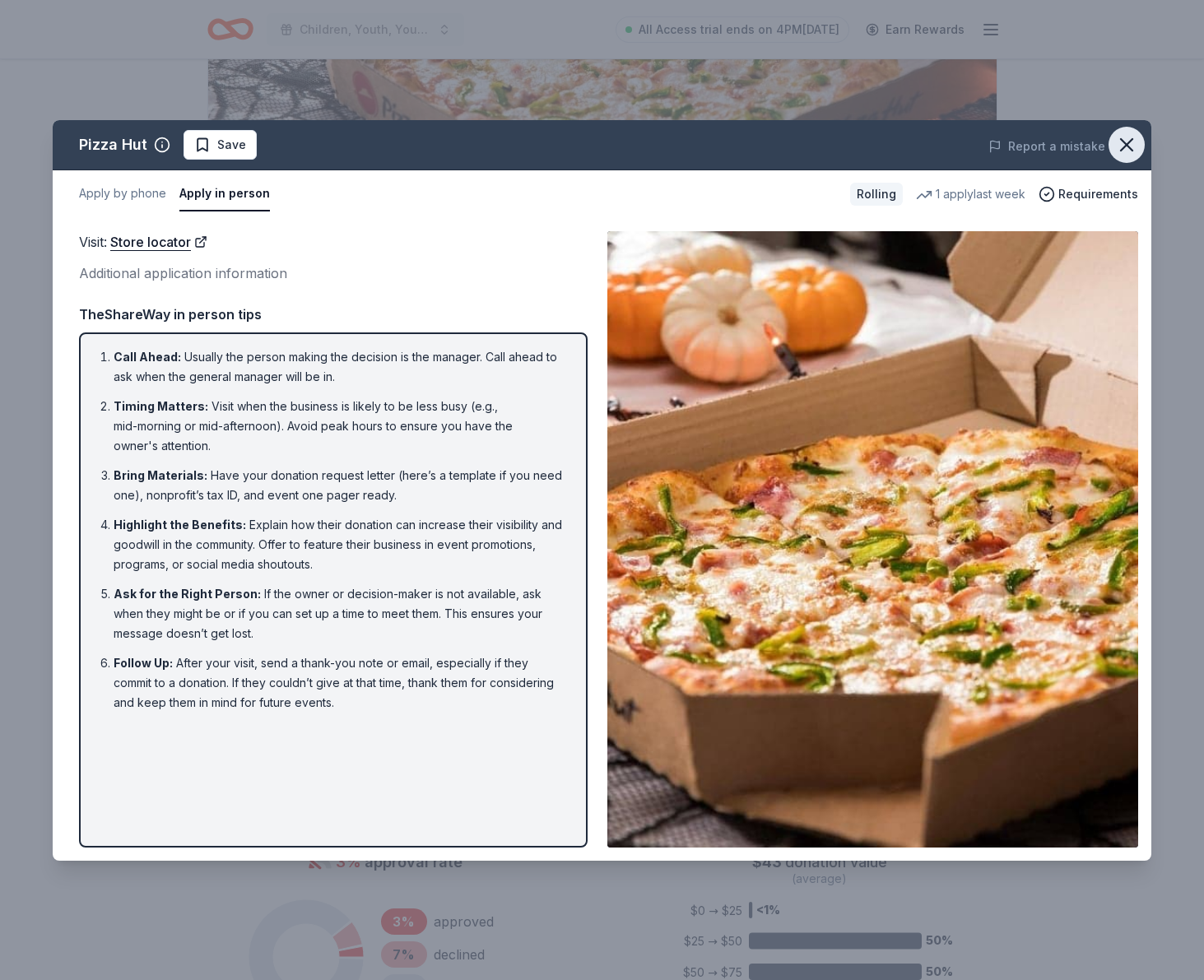
click at [1125, 147] on icon "button" at bounding box center [1127, 145] width 23 height 23
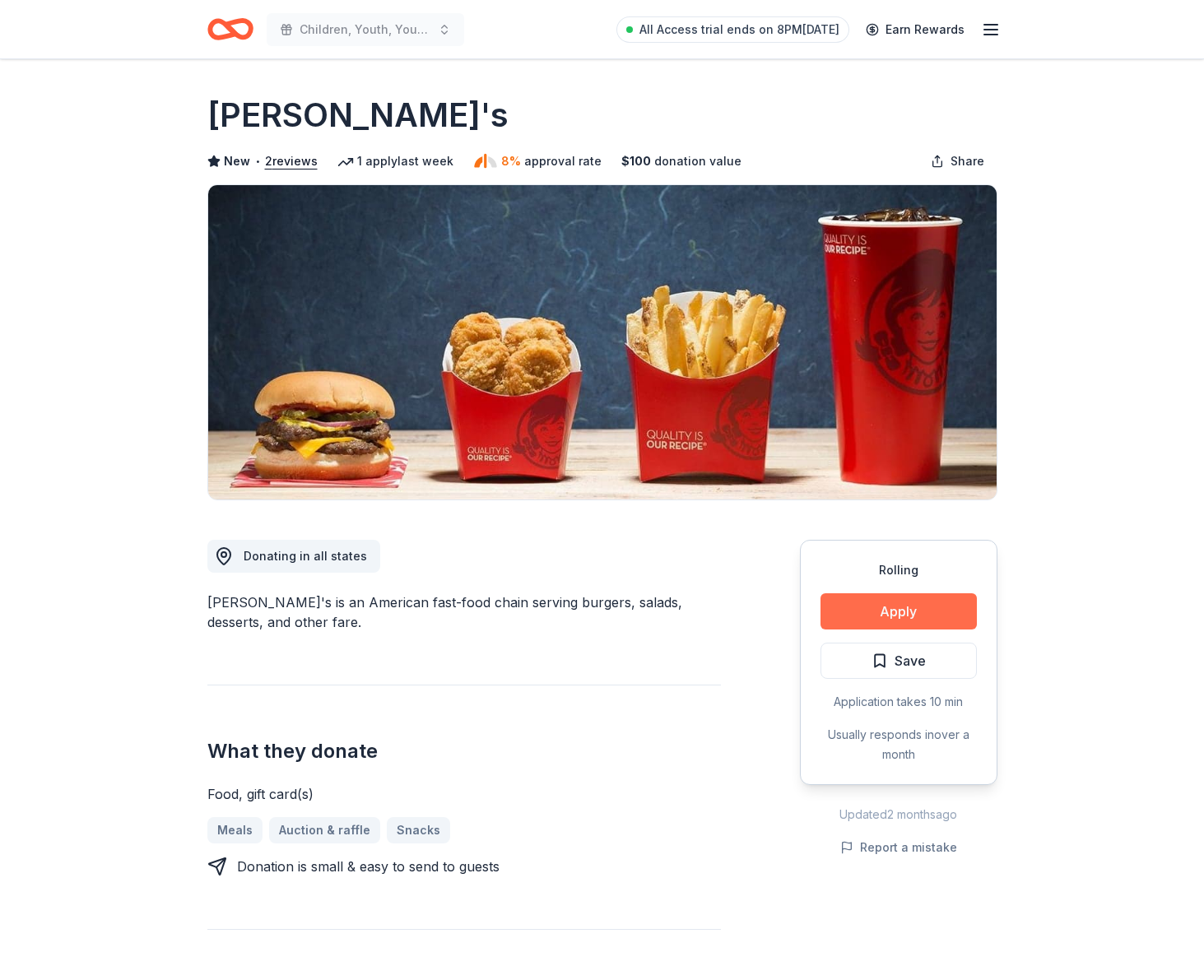
click at [909, 608] on button "Apply" at bounding box center [899, 611] width 156 height 36
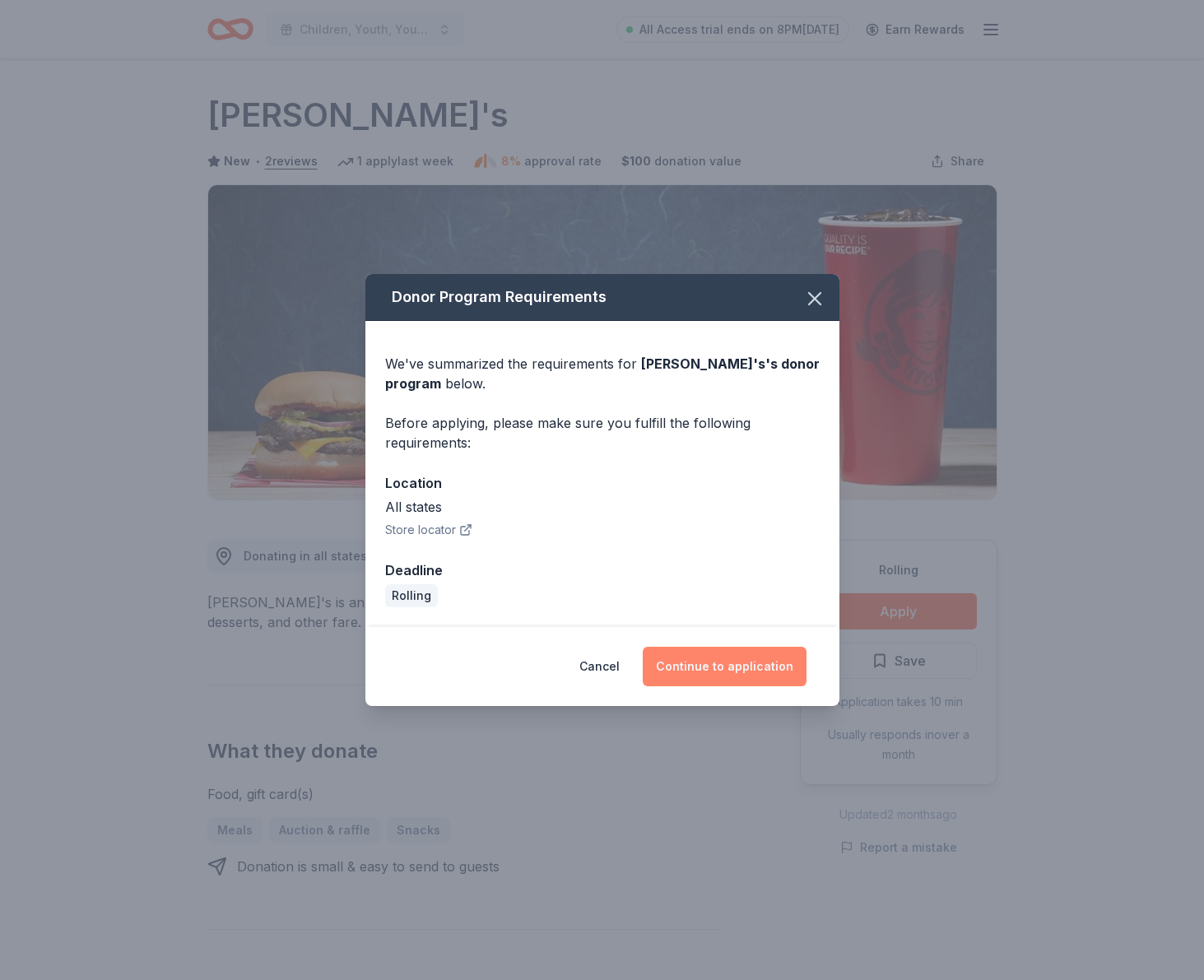
click at [726, 667] on button "Continue to application" at bounding box center [725, 666] width 164 height 40
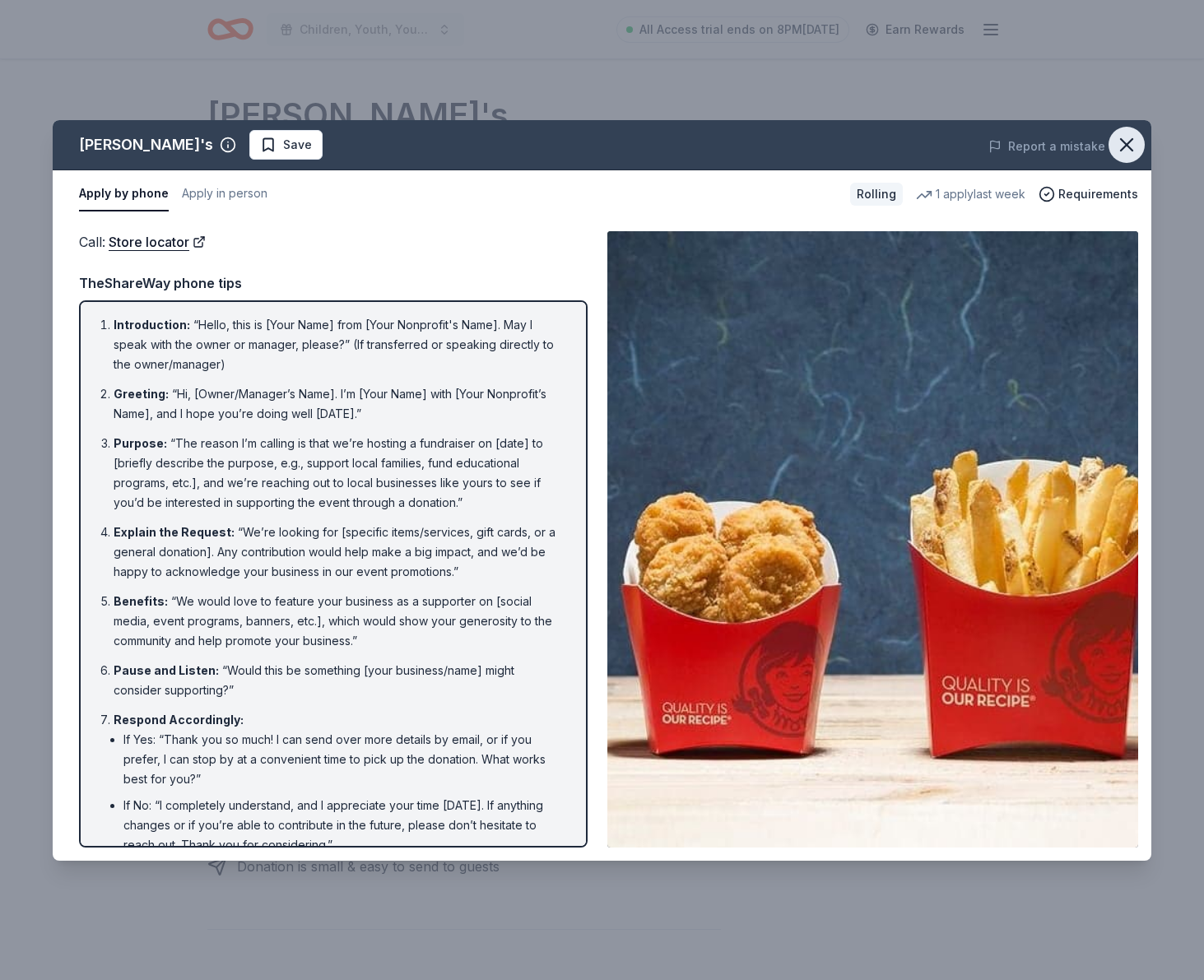
click at [1128, 139] on icon "button" at bounding box center [1127, 145] width 23 height 23
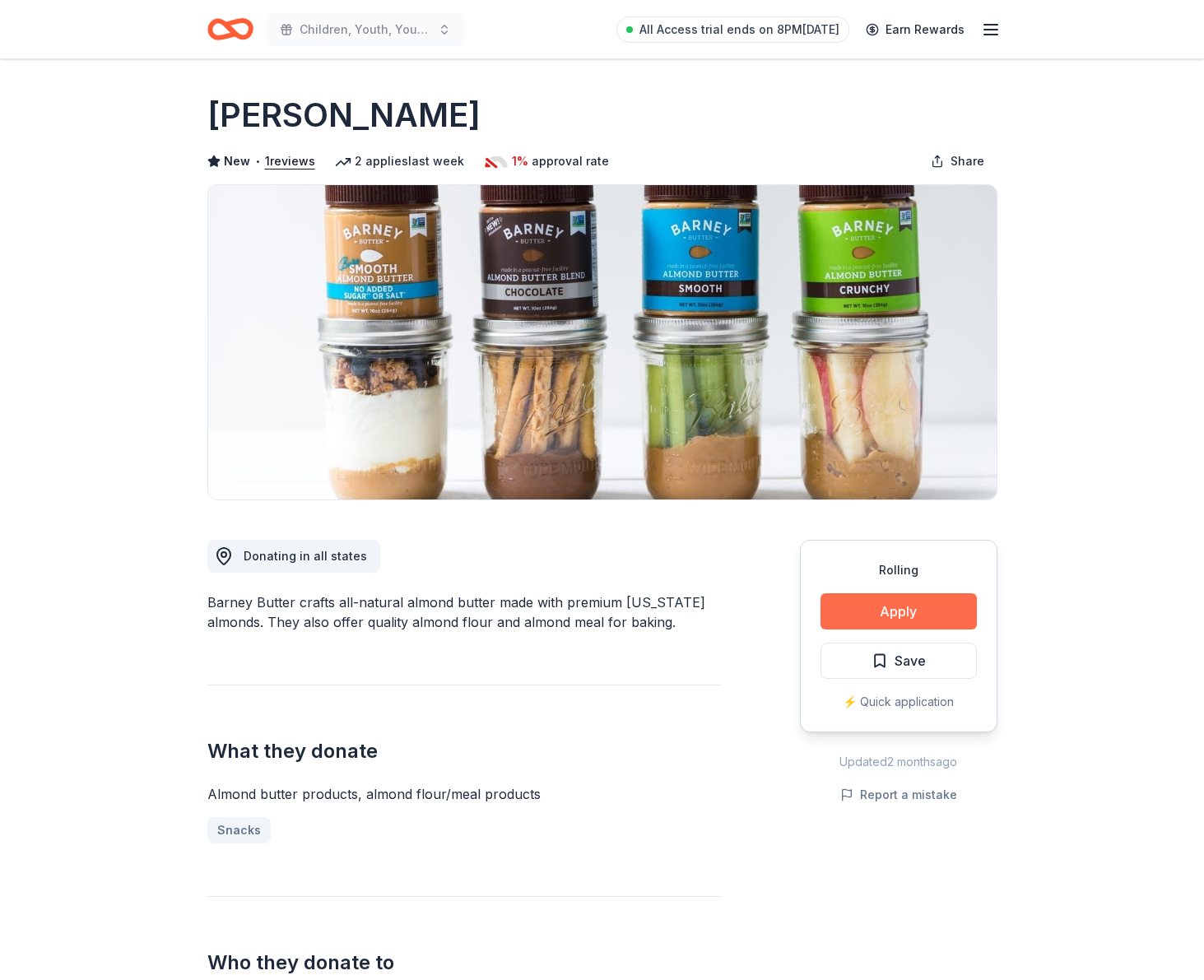
click at [833, 608] on button "Apply" at bounding box center [899, 611] width 156 height 36
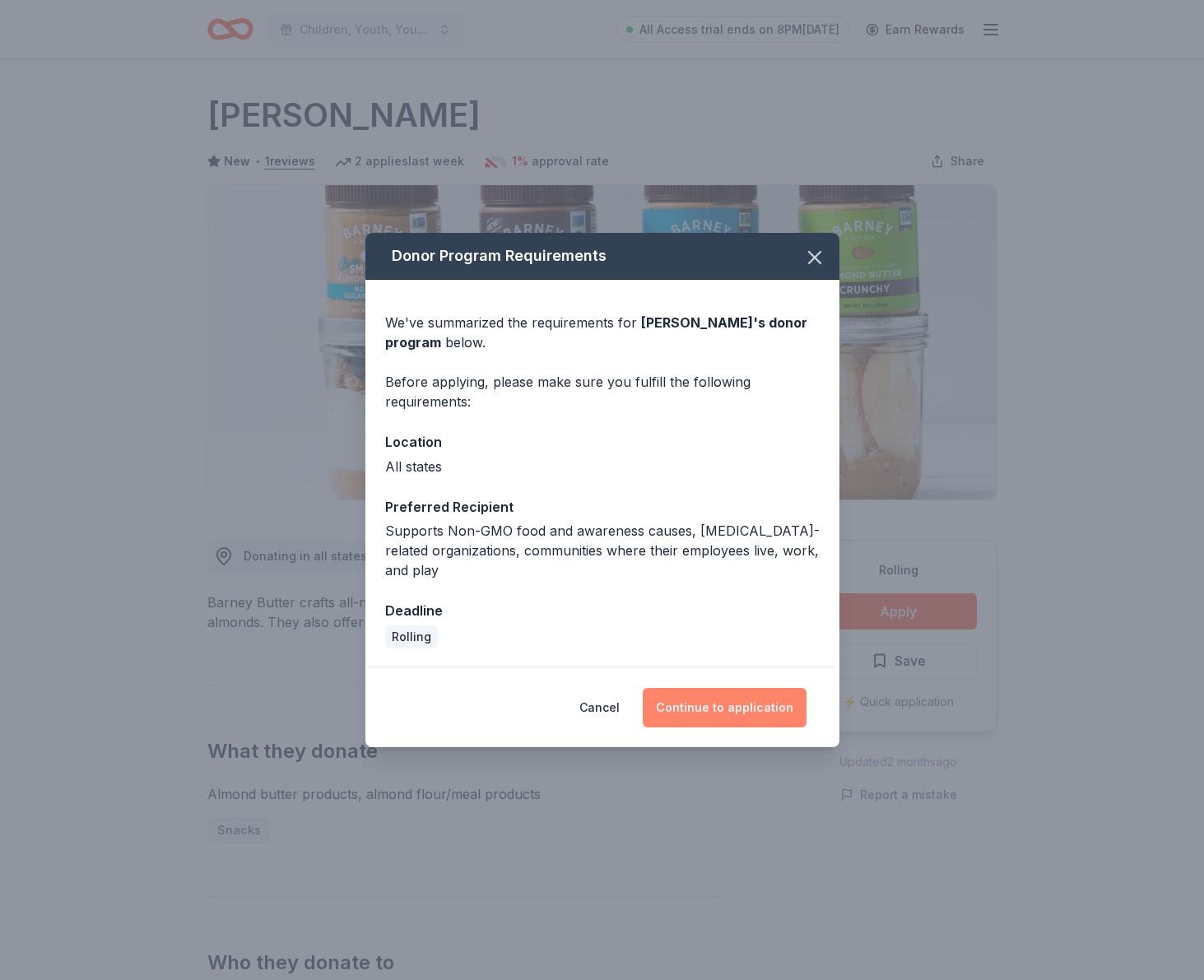
click at [764, 708] on button "Continue to application" at bounding box center [725, 708] width 164 height 40
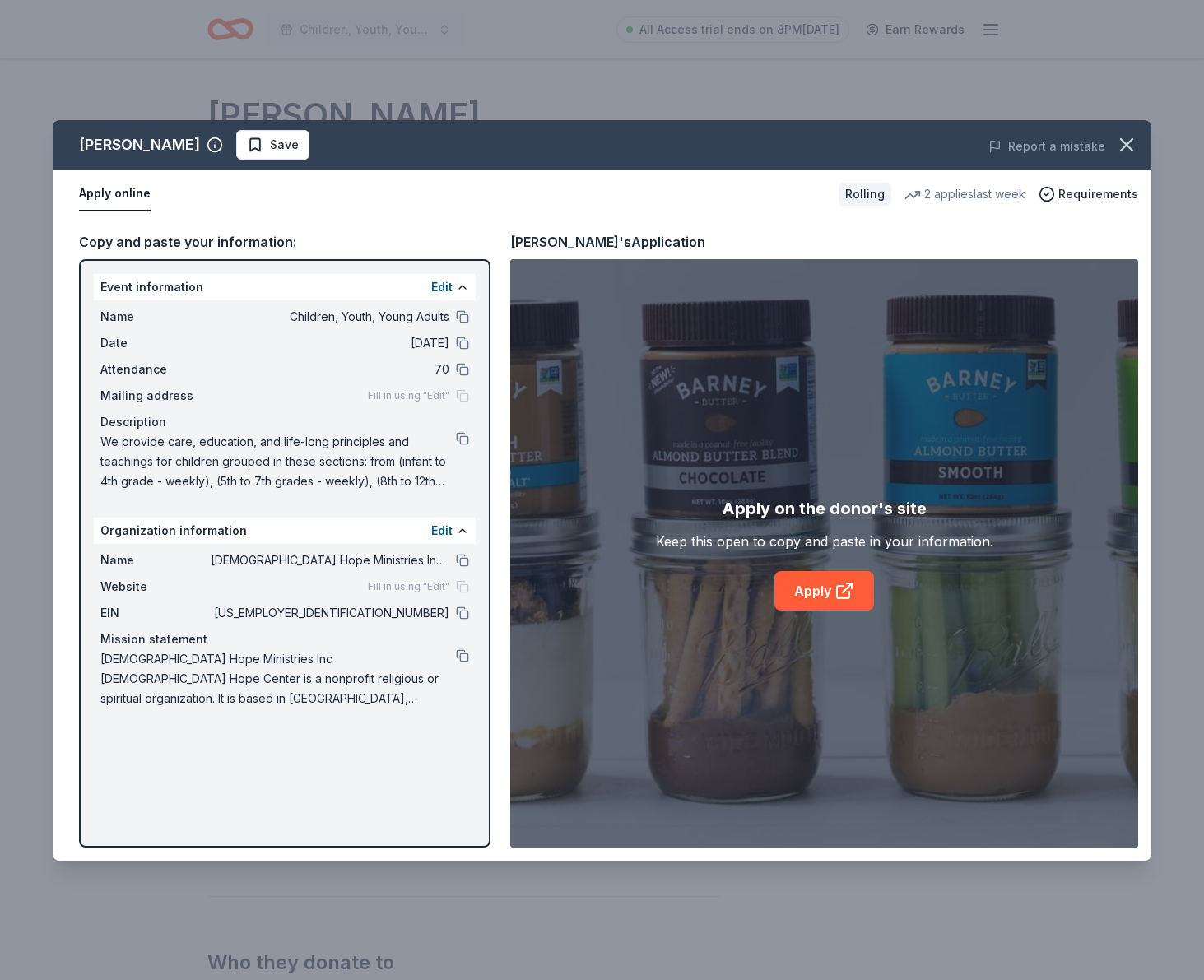
drag, startPoint x: 495, startPoint y: 241, endPoint x: 504, endPoint y: 239, distance: 9.2
click at [503, 239] on div "Copy and paste your information: Event information Edit Name Children, Youth, Y…" at bounding box center [602, 539] width 1099 height 643
drag, startPoint x: 508, startPoint y: 238, endPoint x: 586, endPoint y: 238, distance: 78.0
click at [572, 235] on div "Copy and paste your information: Event information Edit Name Children, Youth, Y…" at bounding box center [602, 539] width 1099 height 643
click at [830, 590] on link "Apply" at bounding box center [824, 591] width 99 height 40
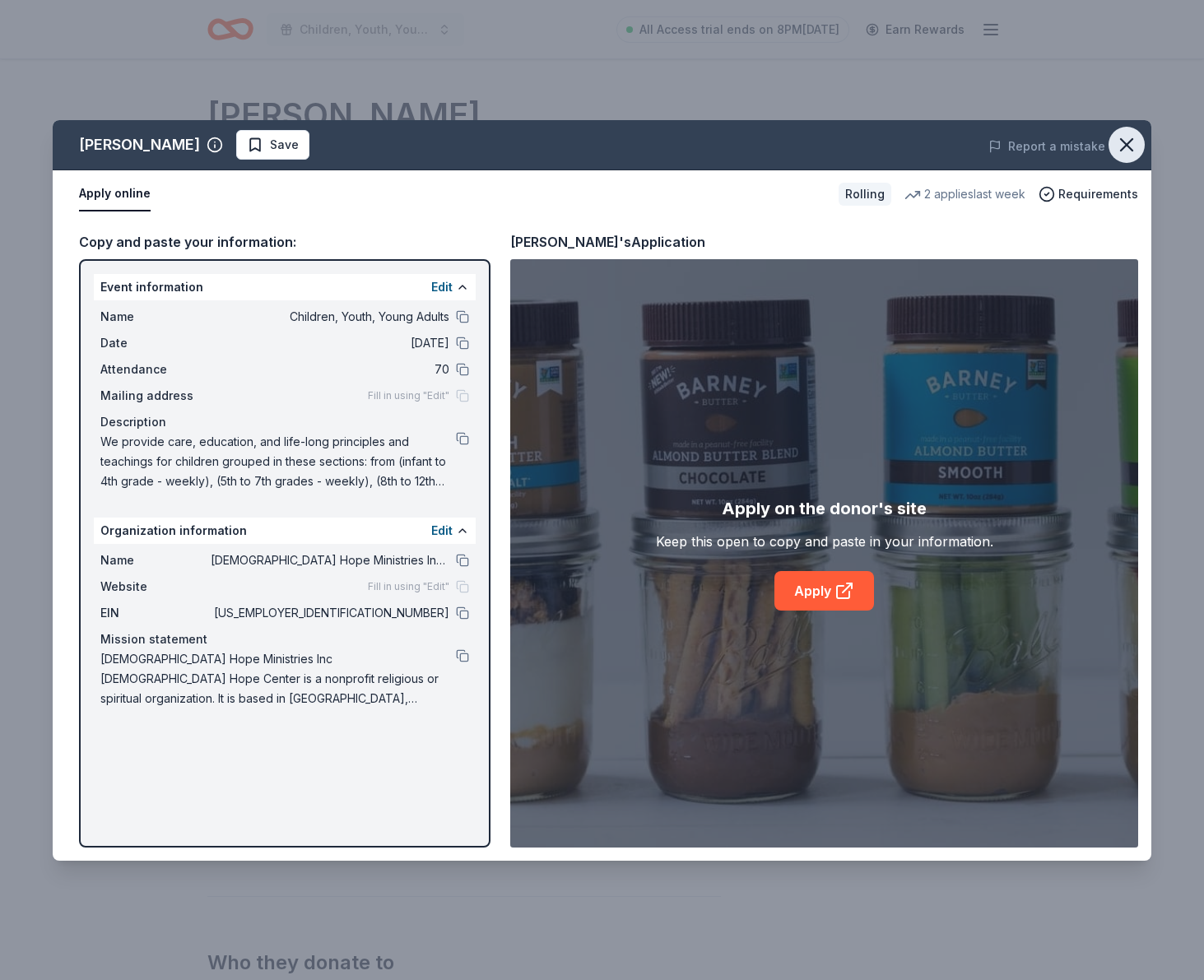
click at [1130, 146] on icon "button" at bounding box center [1127, 145] width 12 height 12
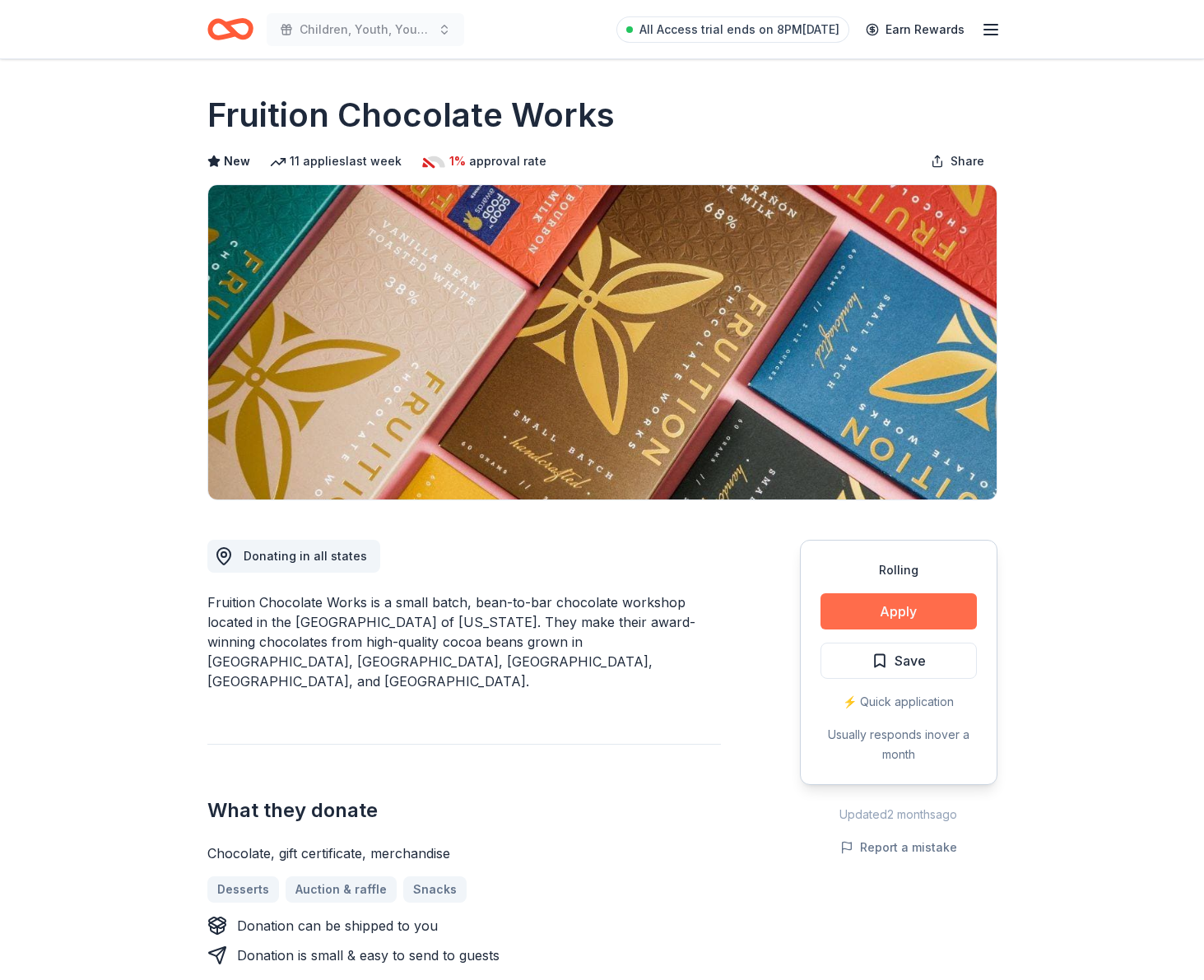
click at [916, 603] on button "Apply" at bounding box center [899, 611] width 156 height 36
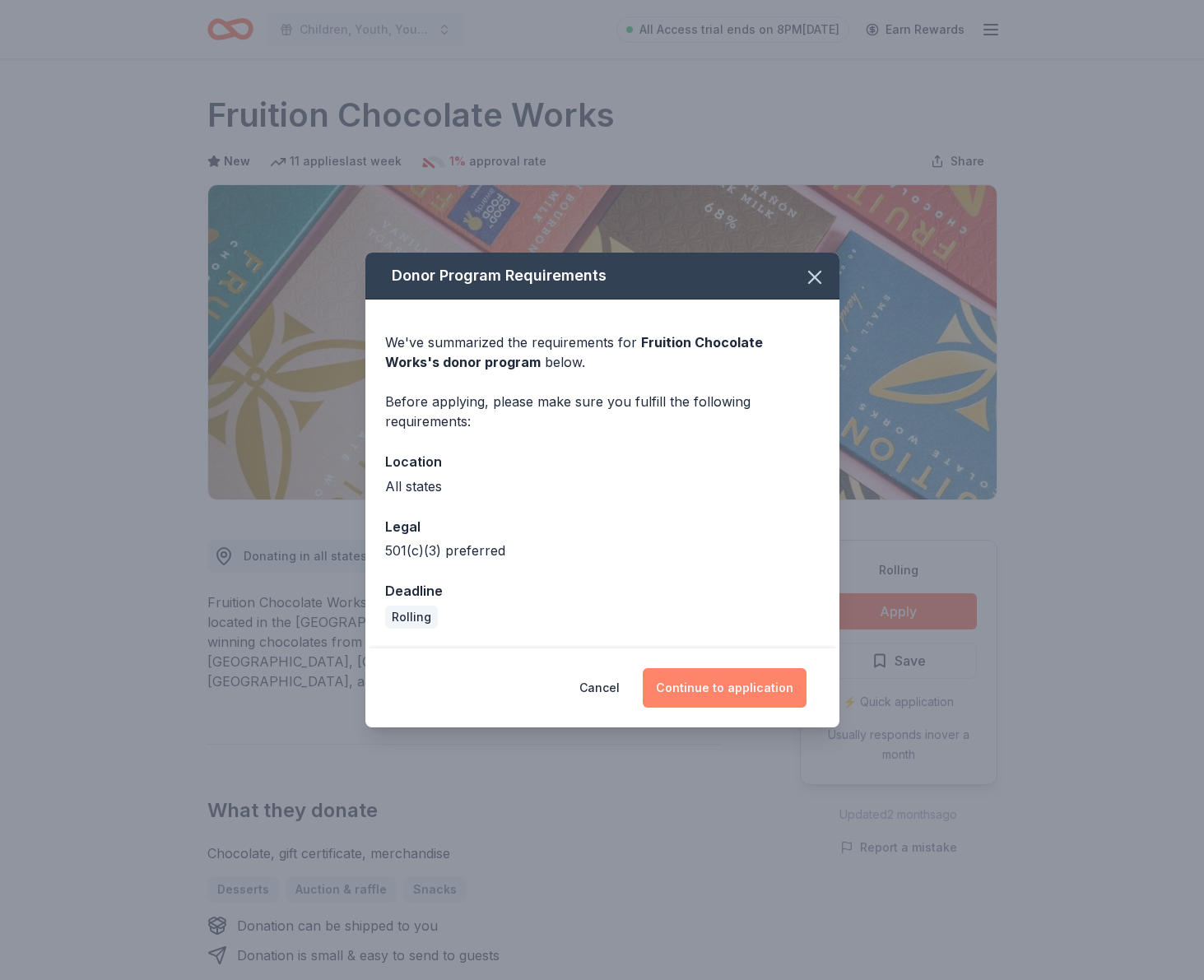
click at [714, 686] on button "Continue to application" at bounding box center [725, 687] width 164 height 40
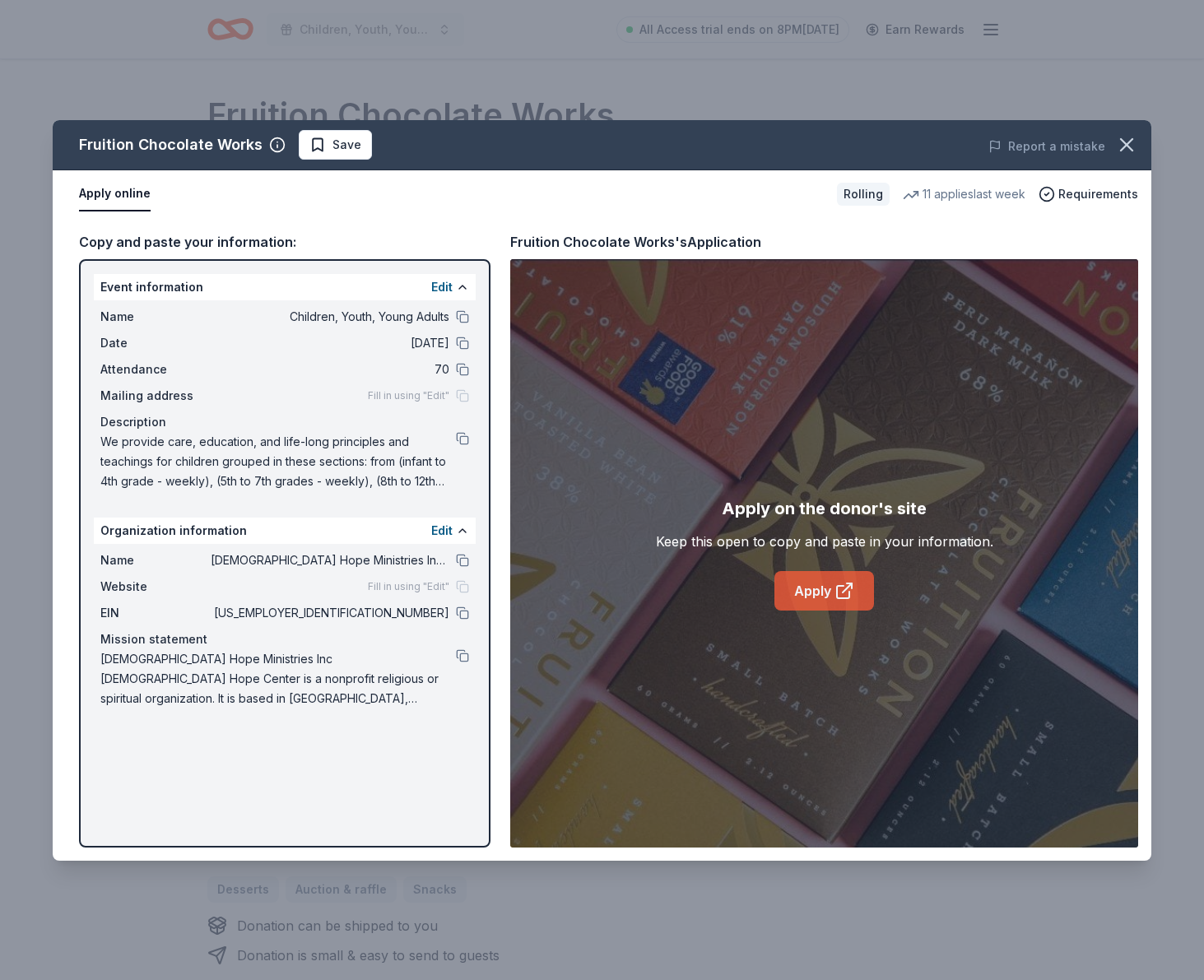
click at [834, 600] on link "Apply" at bounding box center [824, 591] width 99 height 40
click at [1123, 153] on icon "button" at bounding box center [1127, 145] width 23 height 23
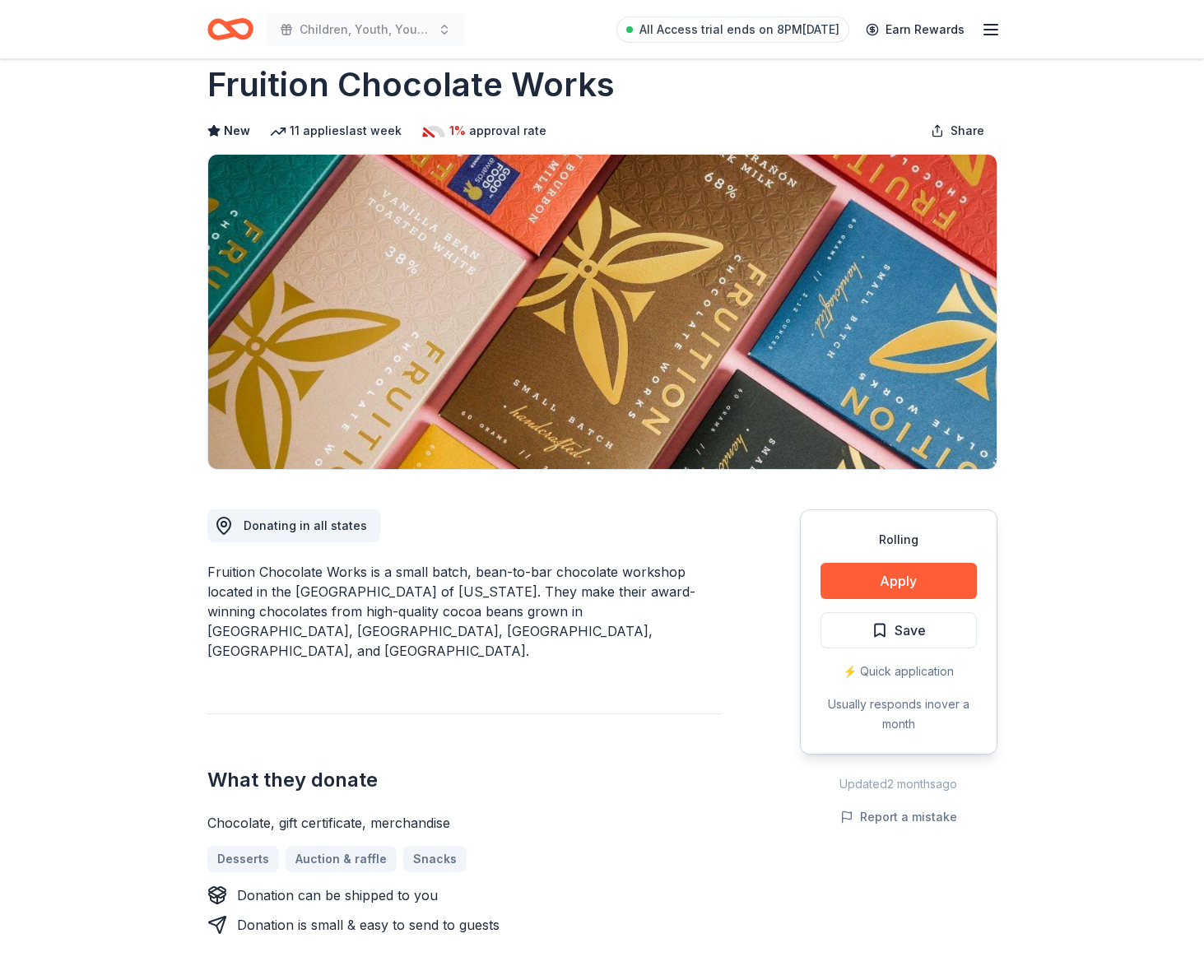
scroll to position [27, 0]
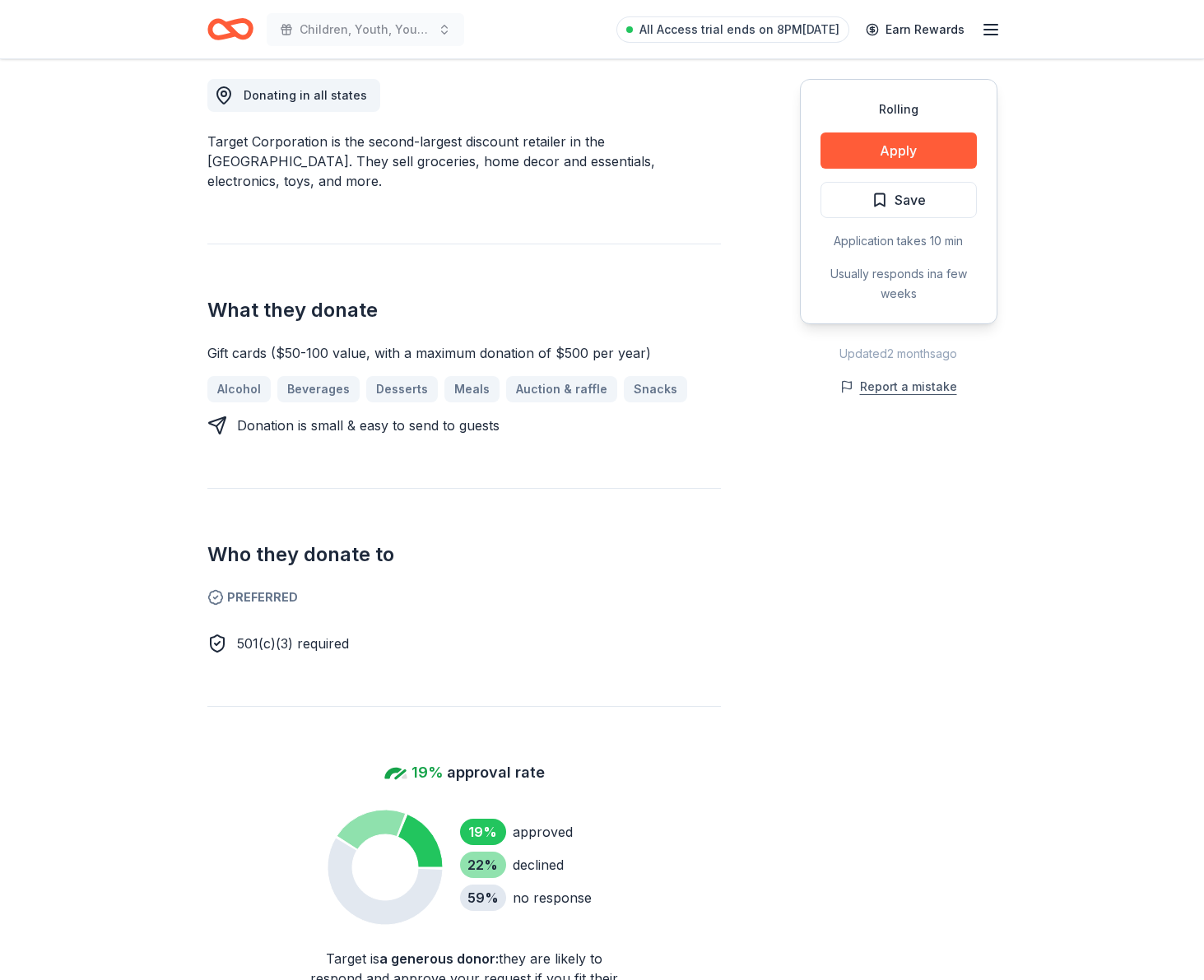
scroll to position [460, 0]
click at [907, 145] on button "Apply" at bounding box center [899, 151] width 156 height 36
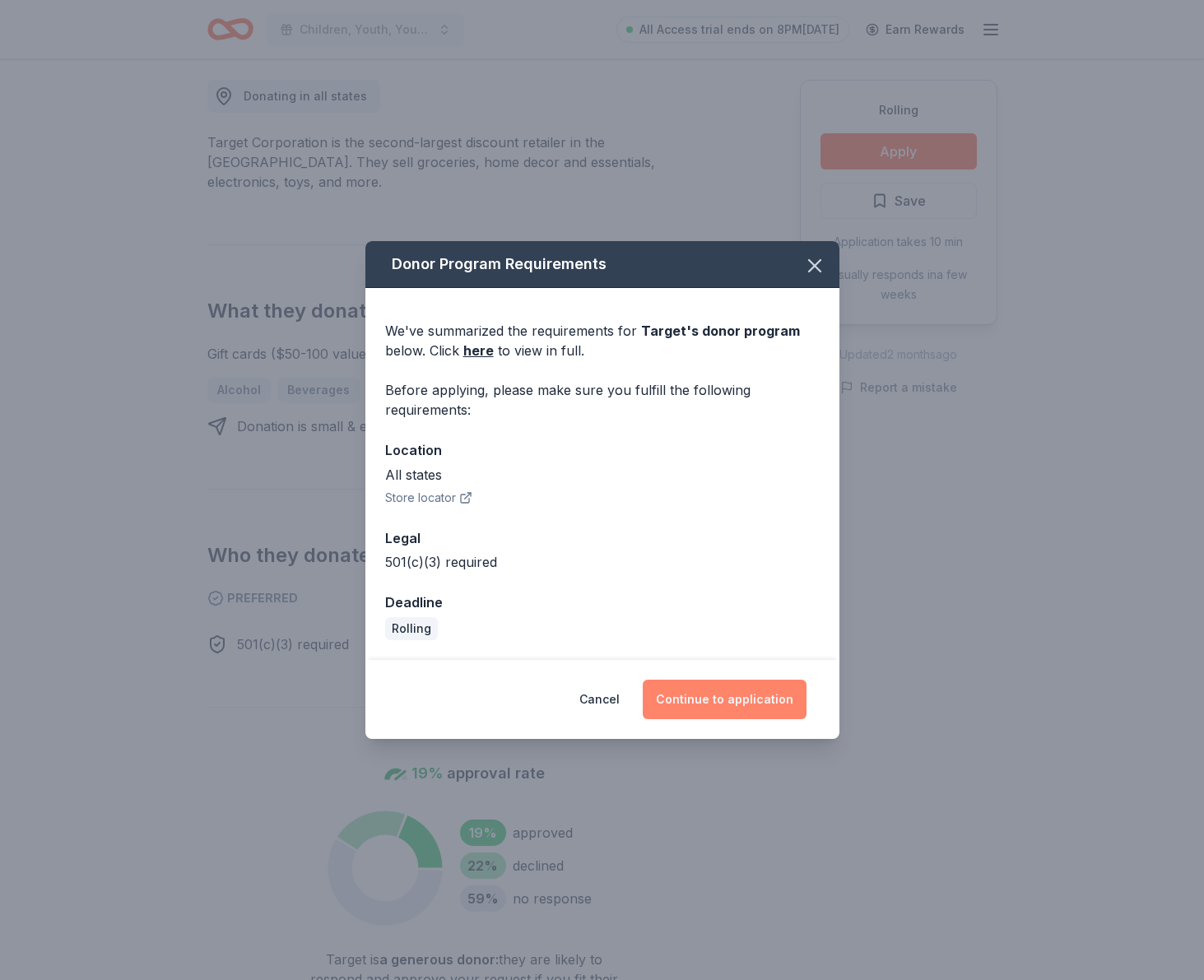
click at [700, 699] on button "Continue to application" at bounding box center [725, 699] width 164 height 40
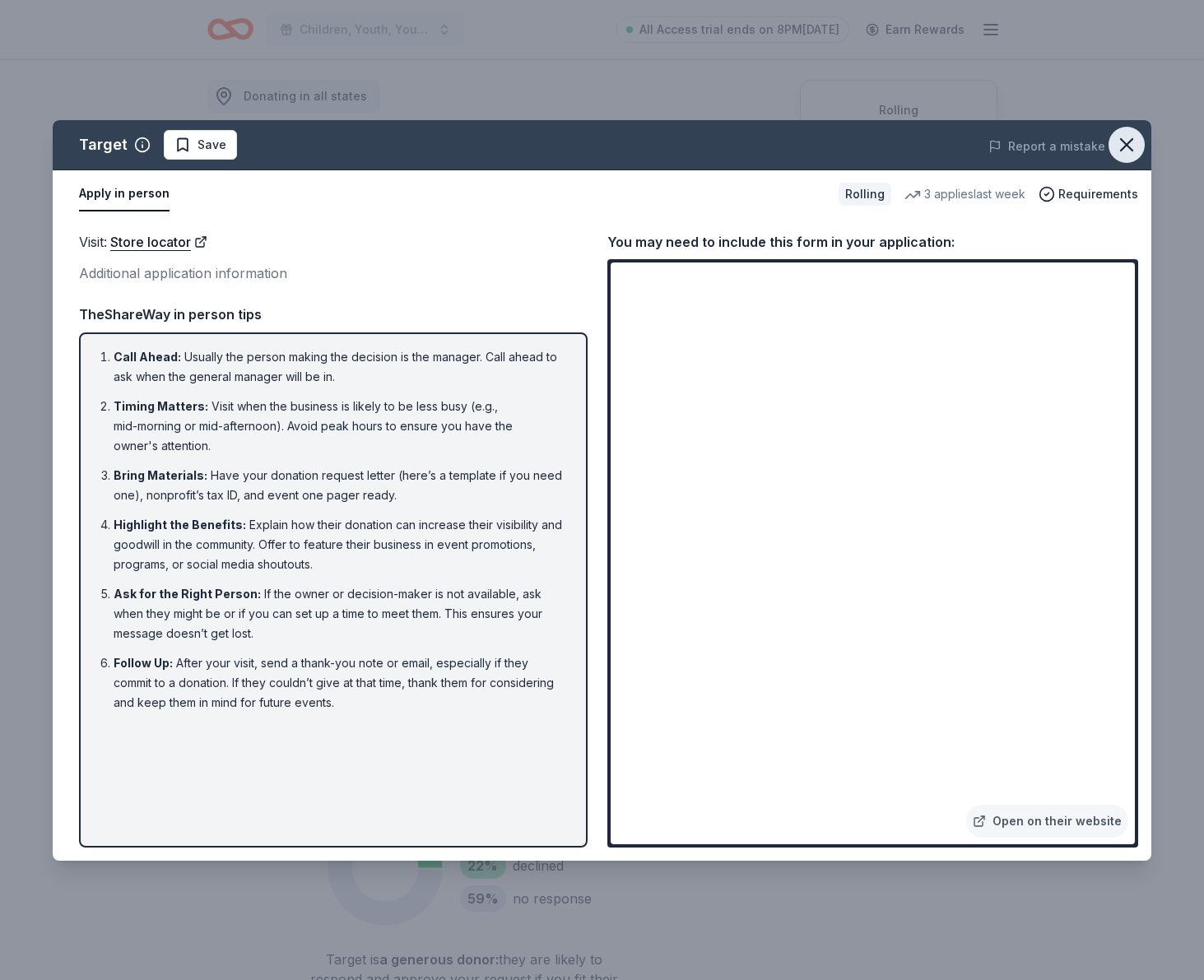
click at [1125, 141] on icon "button" at bounding box center [1127, 145] width 23 height 23
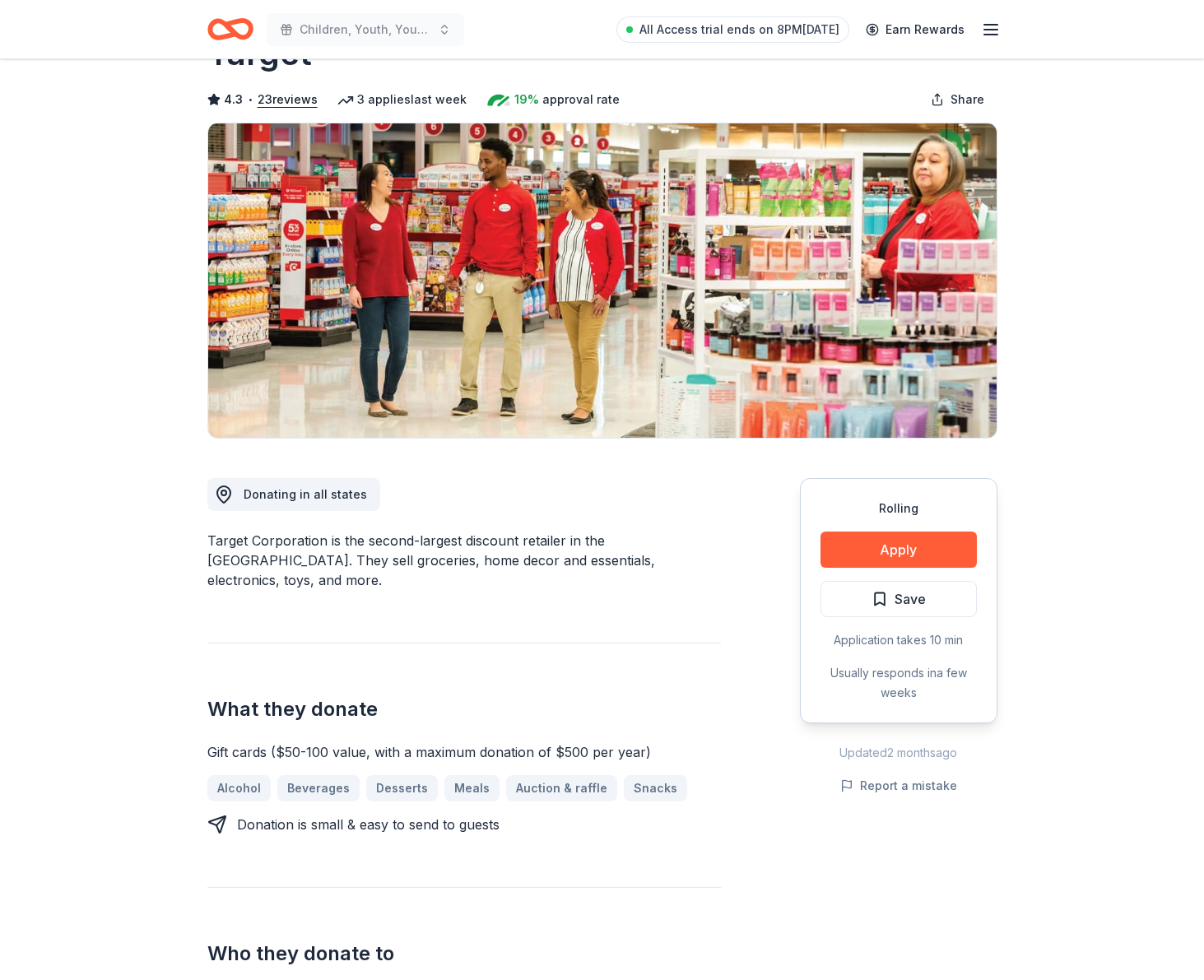
scroll to position [0, 0]
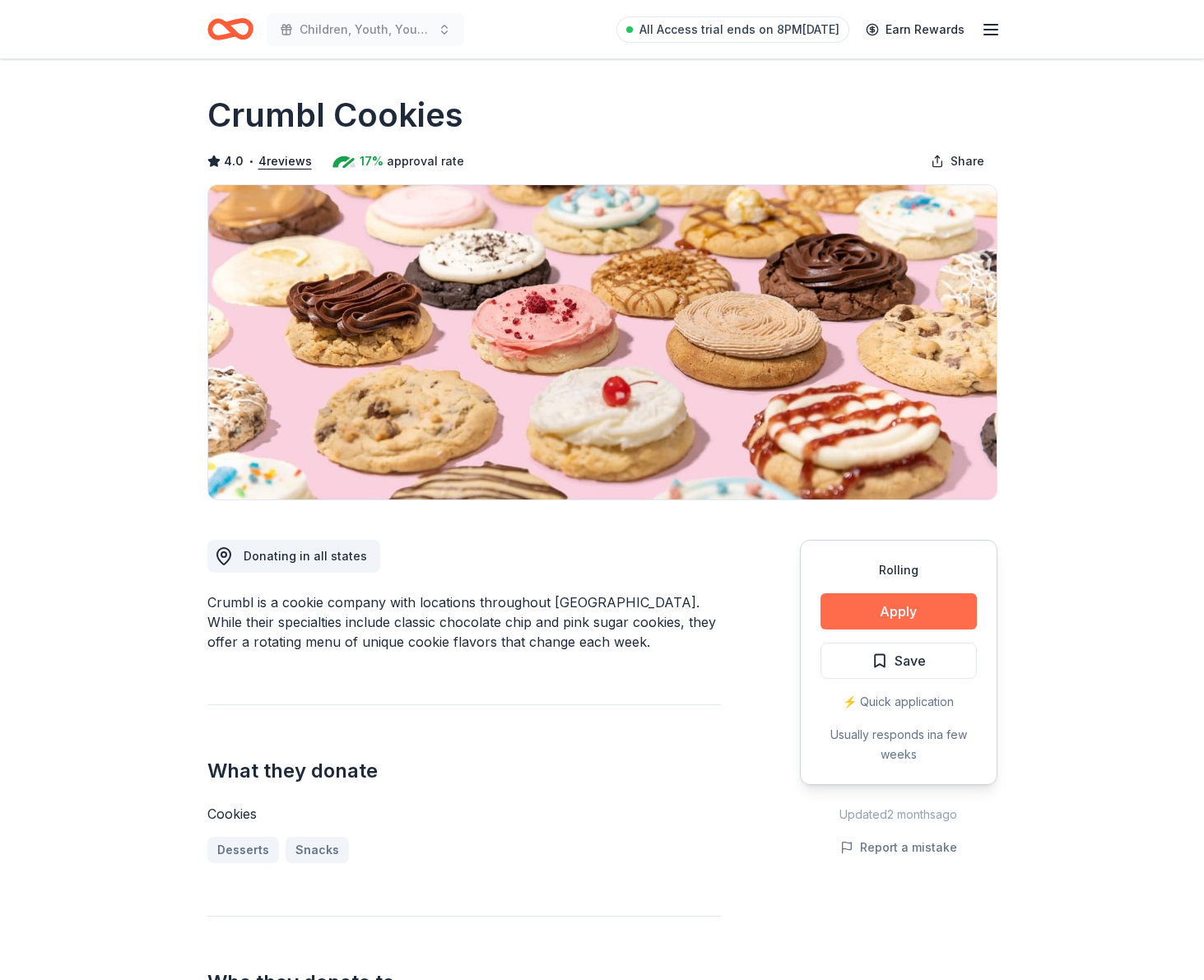
click at [887, 610] on button "Apply" at bounding box center [899, 611] width 156 height 36
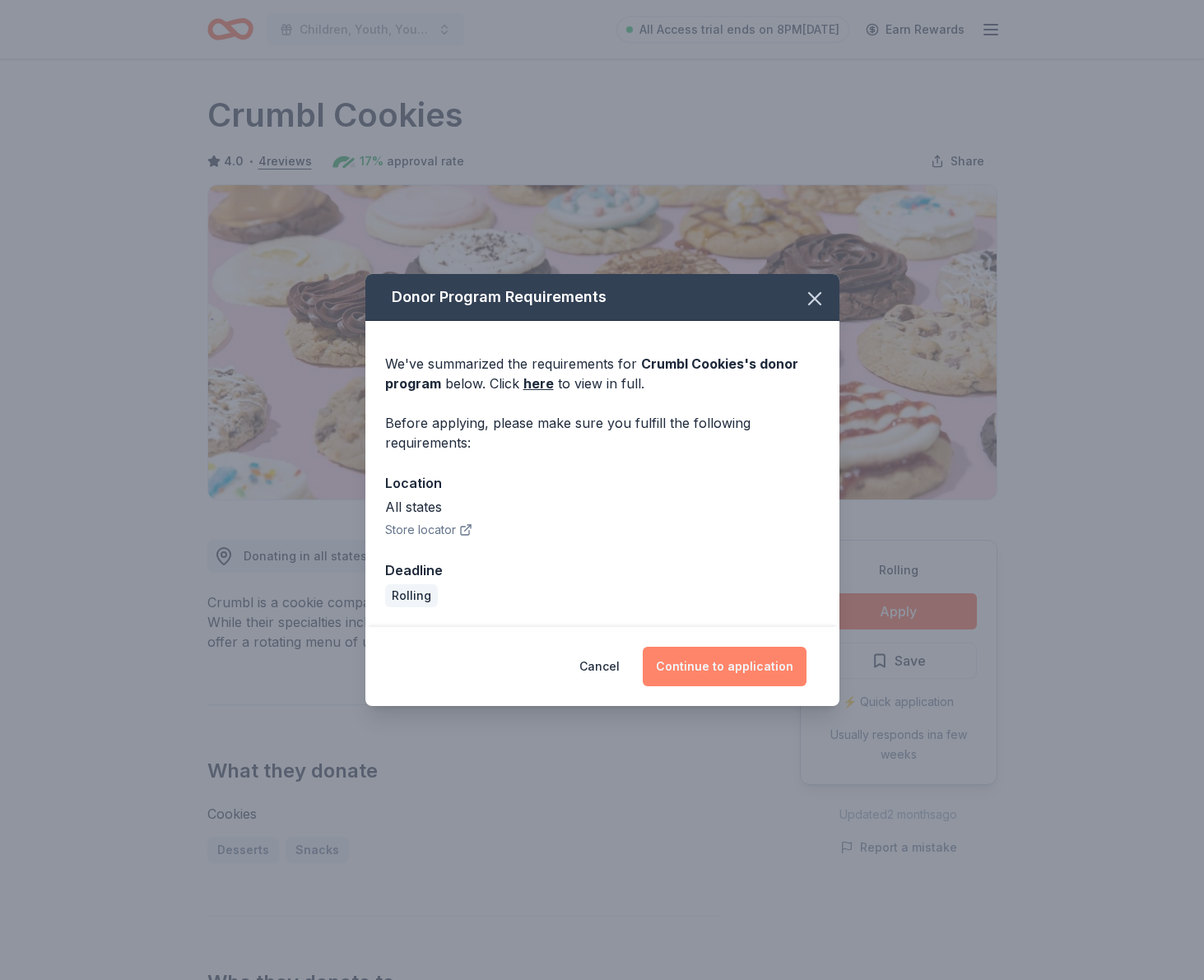
click at [755, 667] on button "Continue to application" at bounding box center [725, 666] width 164 height 40
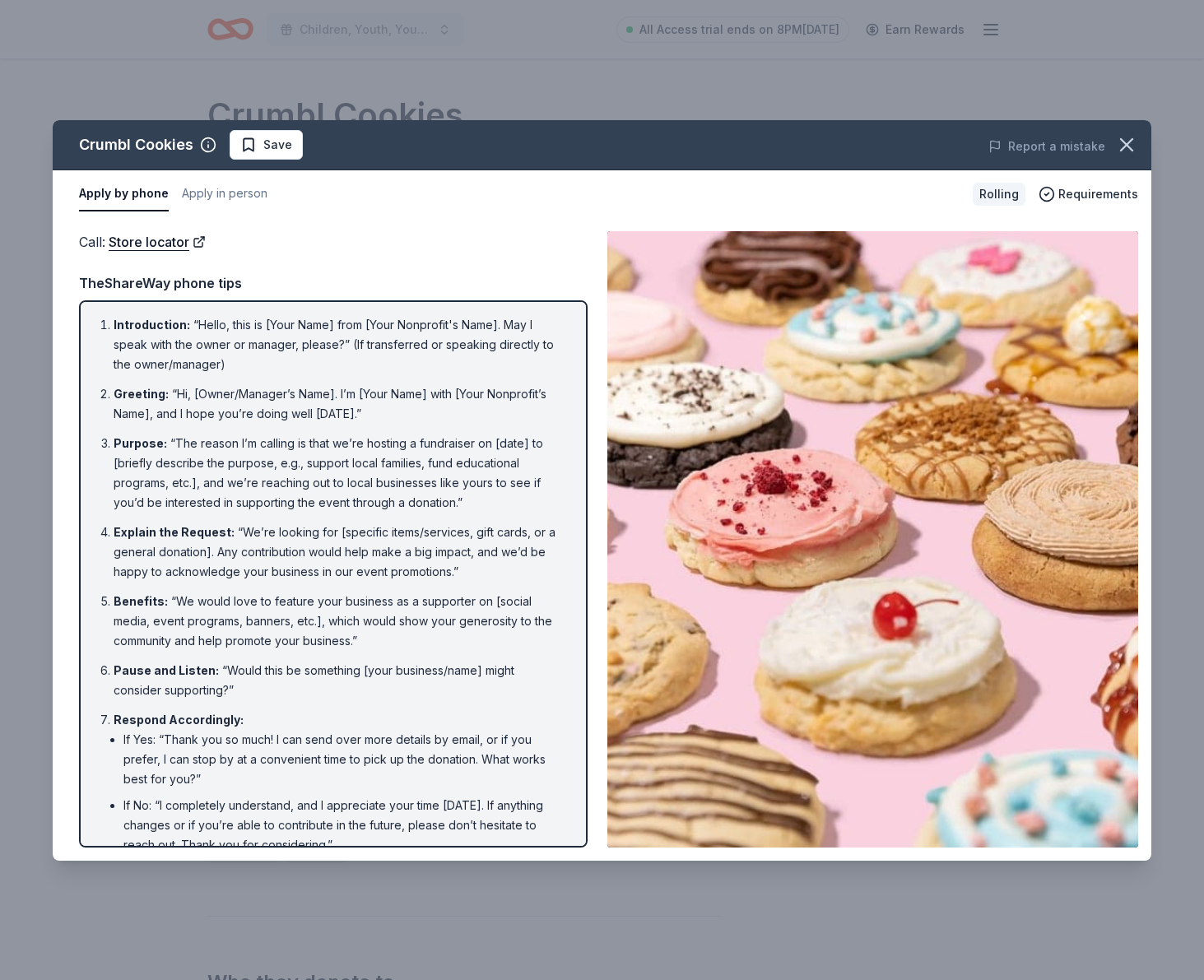
scroll to position [92, 0]
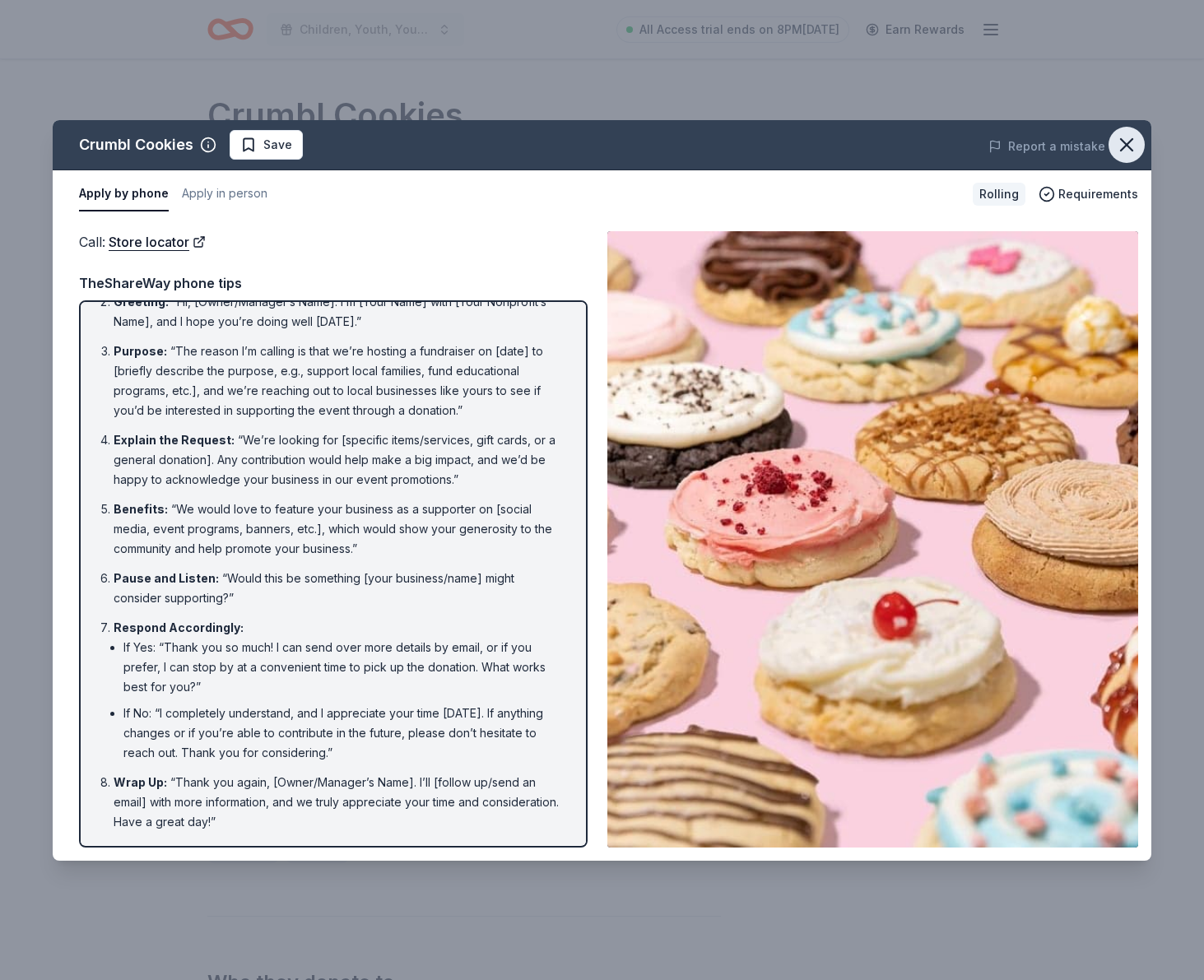
click at [1125, 146] on icon "button" at bounding box center [1127, 145] width 12 height 12
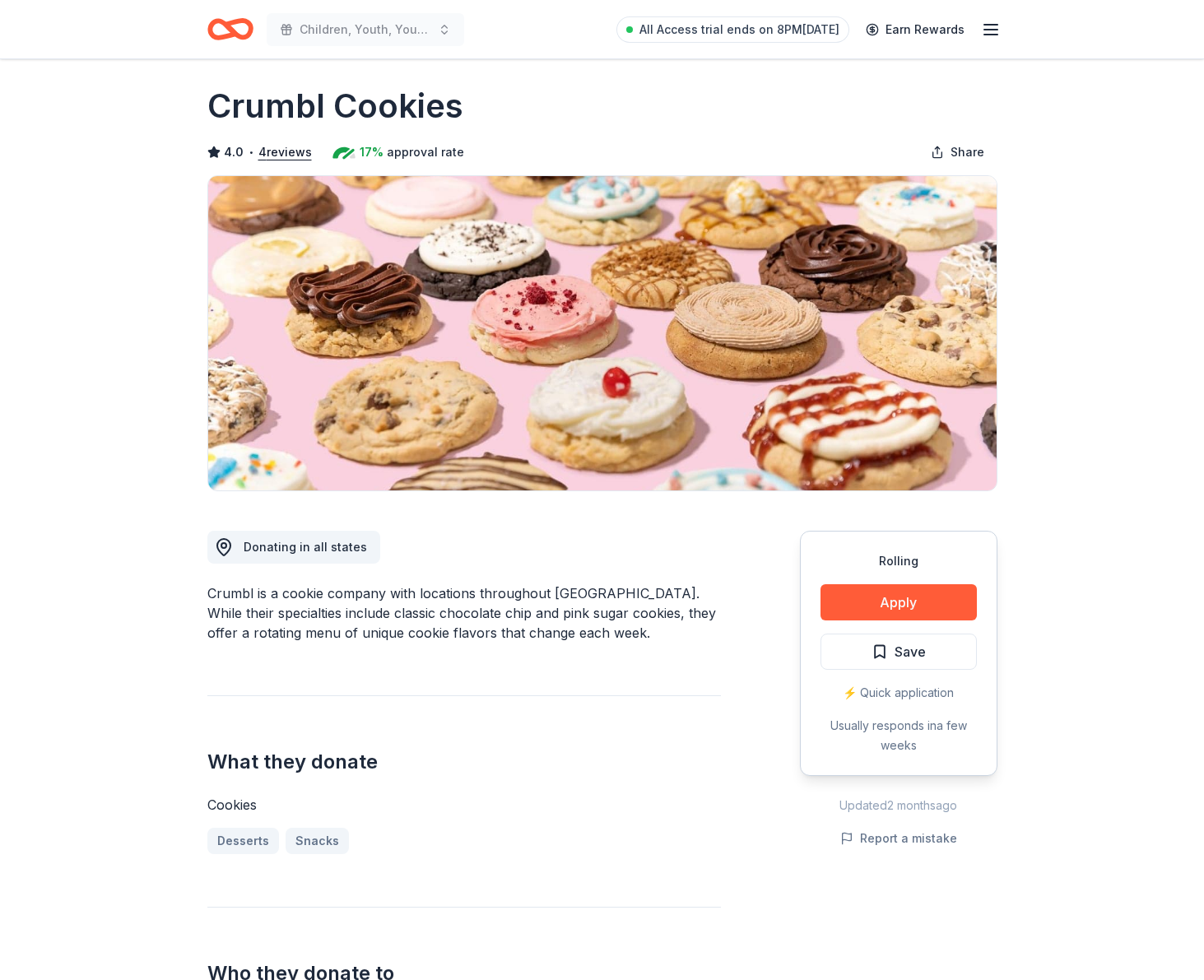
scroll to position [11, 0]
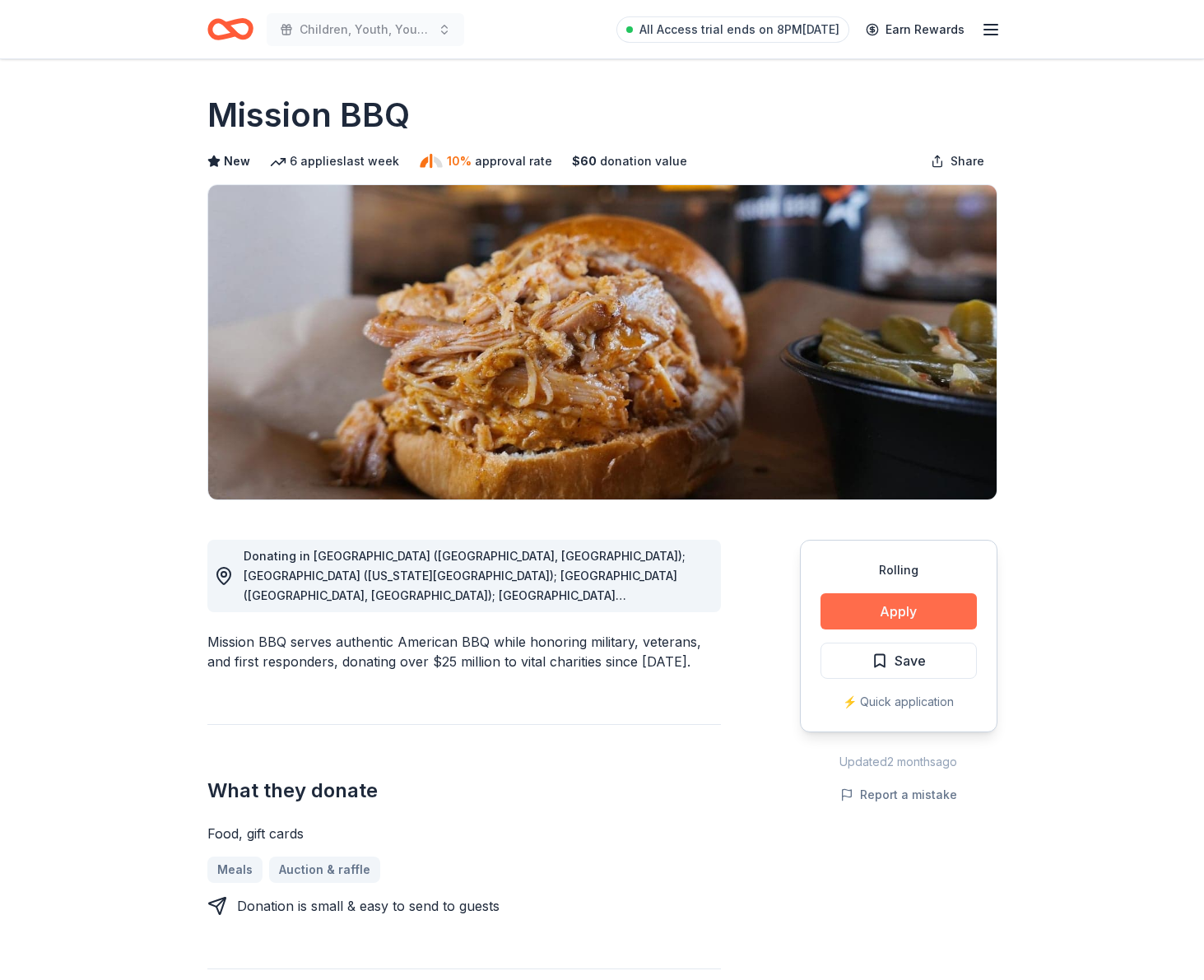
click at [899, 608] on button "Apply" at bounding box center [899, 611] width 156 height 36
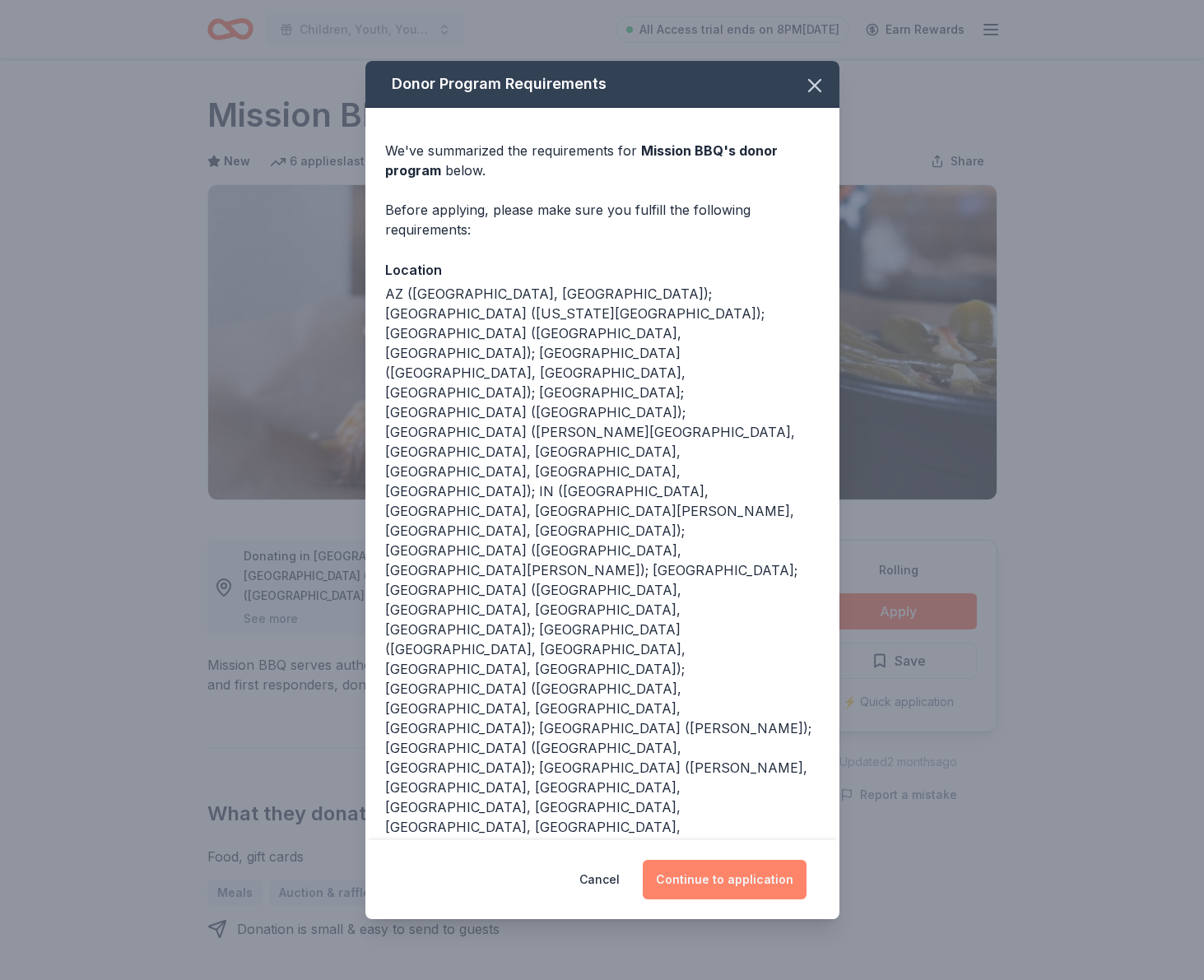
click at [750, 860] on button "Continue to application" at bounding box center [725, 880] width 164 height 40
